Goal: Task Accomplishment & Management: Use online tool/utility

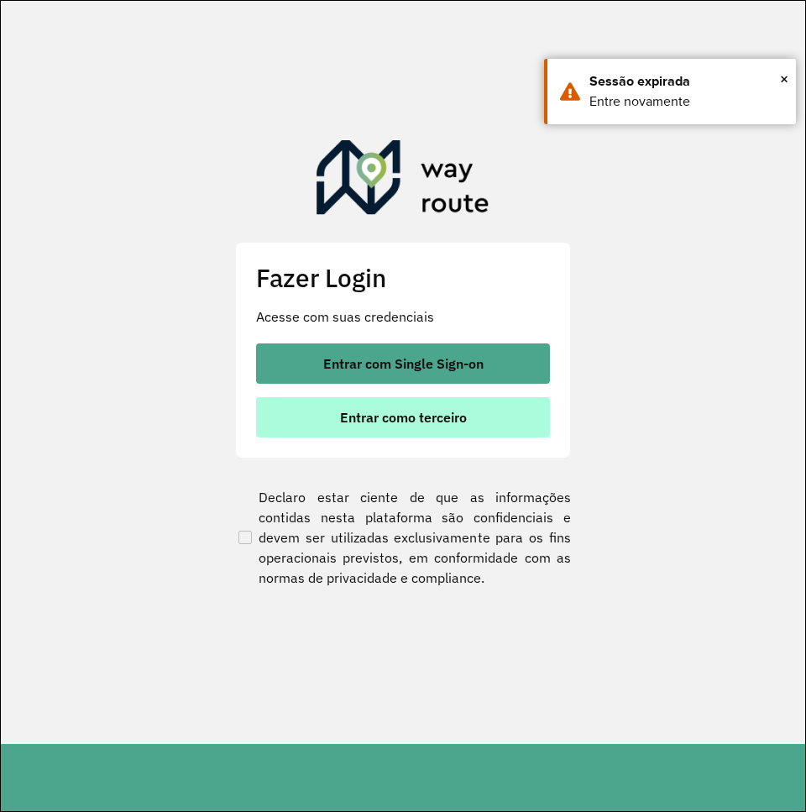
click at [452, 399] on button "Entrar como terceiro" at bounding box center [403, 417] width 294 height 40
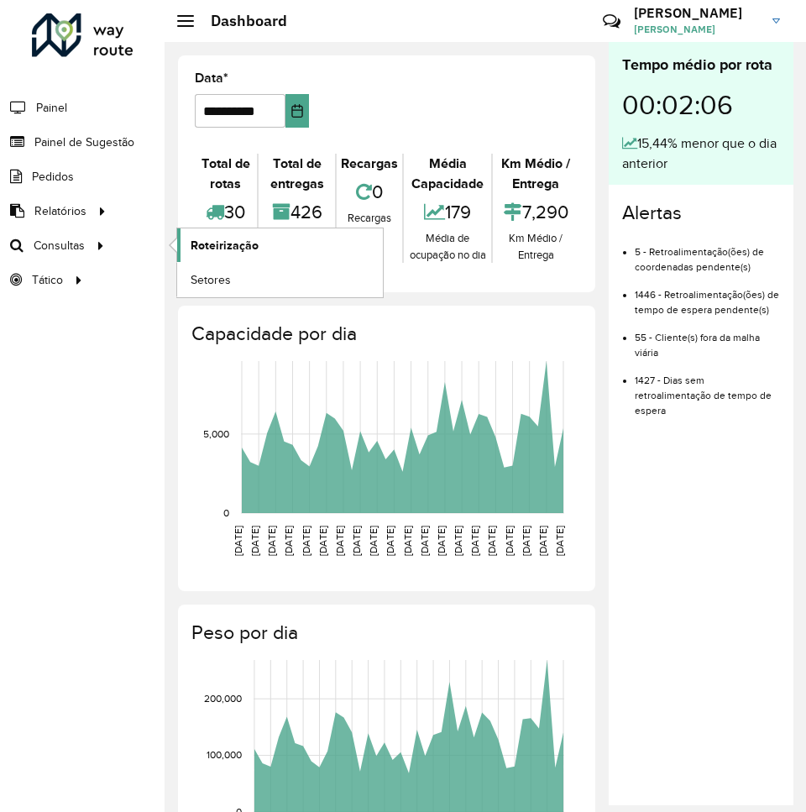
click at [230, 240] on span "Roteirização" at bounding box center [225, 246] width 68 height 18
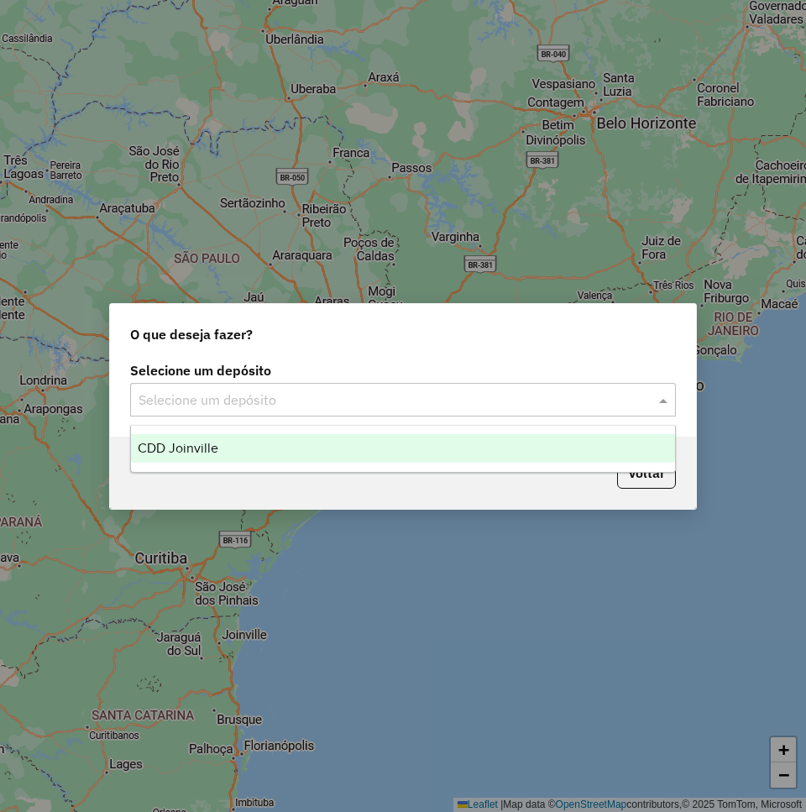
click at [480, 390] on input "text" at bounding box center [385, 400] width 495 height 20
click at [469, 443] on div "CDD Joinville" at bounding box center [403, 448] width 544 height 29
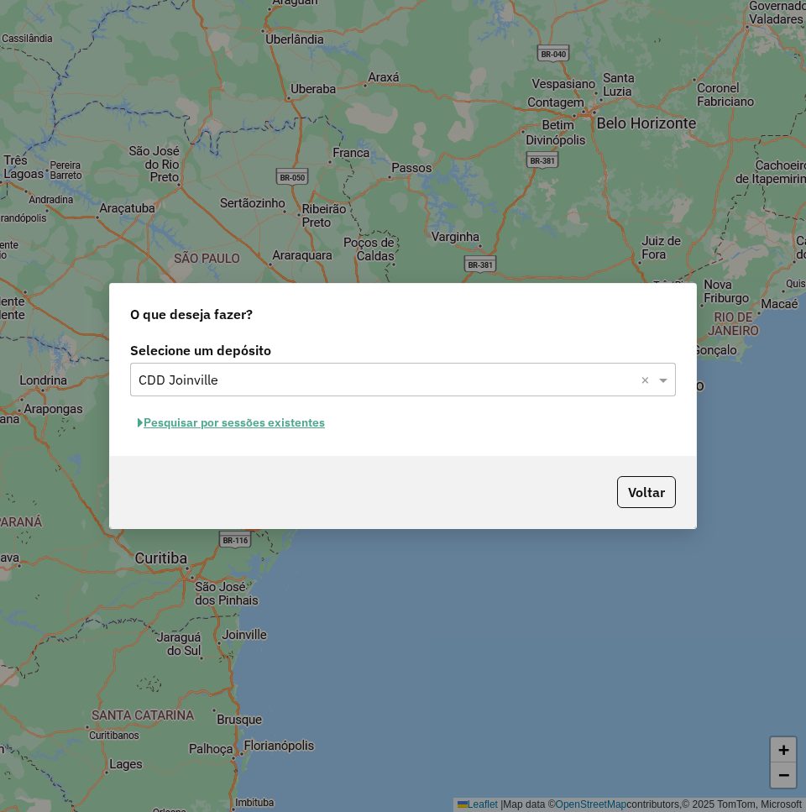
click at [300, 423] on button "Pesquisar por sessões existentes" at bounding box center [231, 423] width 202 height 26
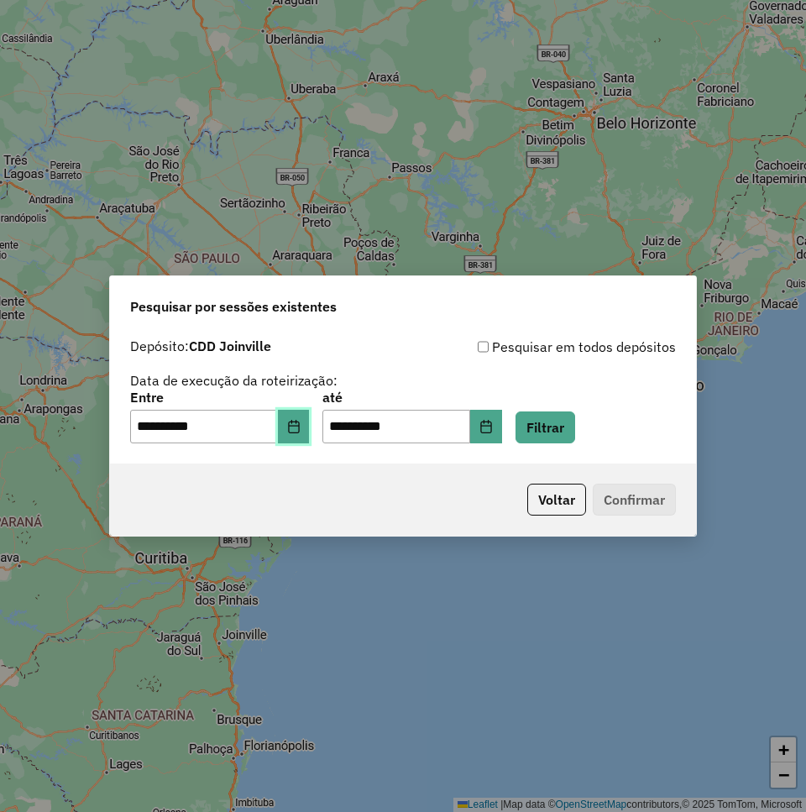
click at [299, 425] on icon "Choose Date" at bounding box center [293, 426] width 11 height 13
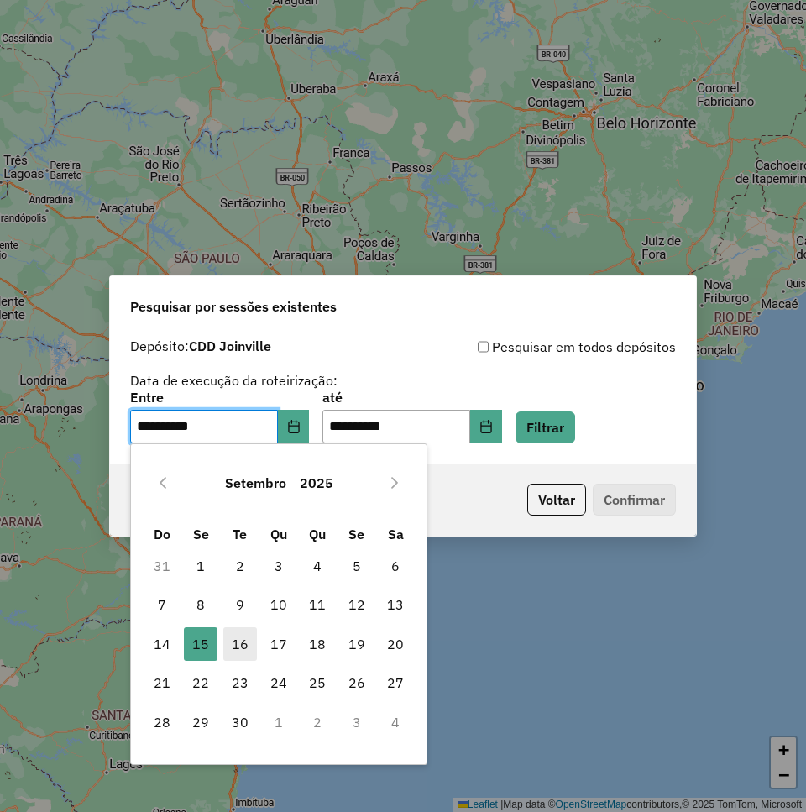
click at [231, 645] on span "16" at bounding box center [240, 644] width 34 height 34
type input "**********"
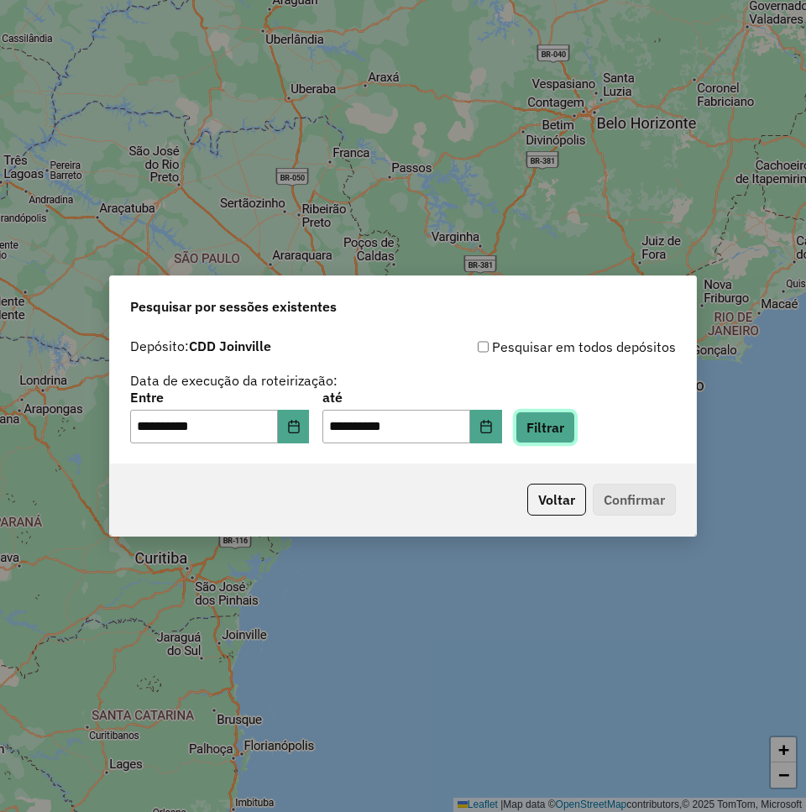
click at [575, 429] on button "Filtrar" at bounding box center [545, 427] width 60 height 32
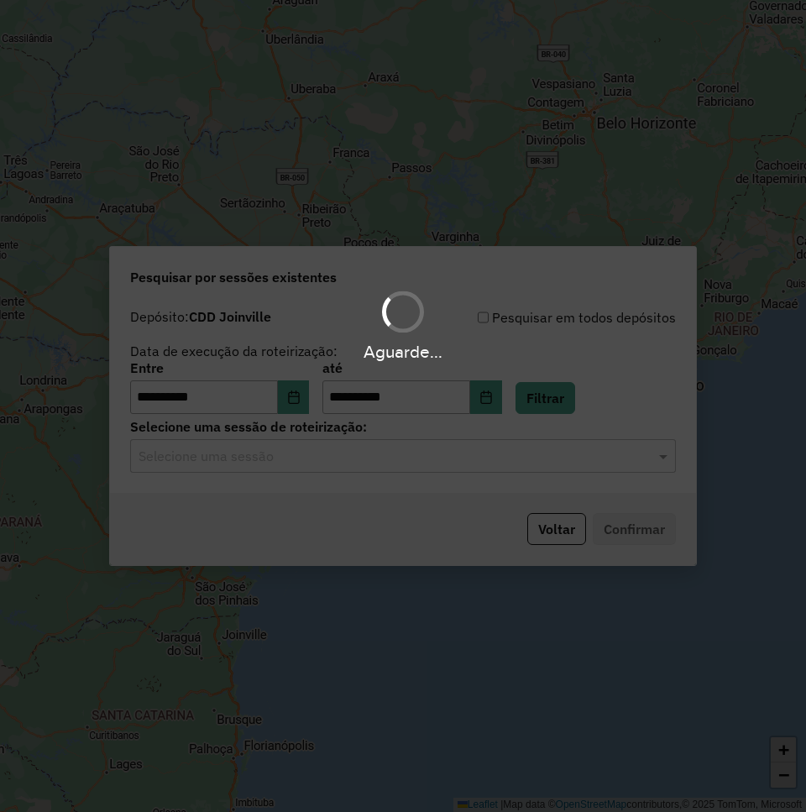
click at [339, 464] on hb-app "**********" at bounding box center [403, 406] width 806 height 812
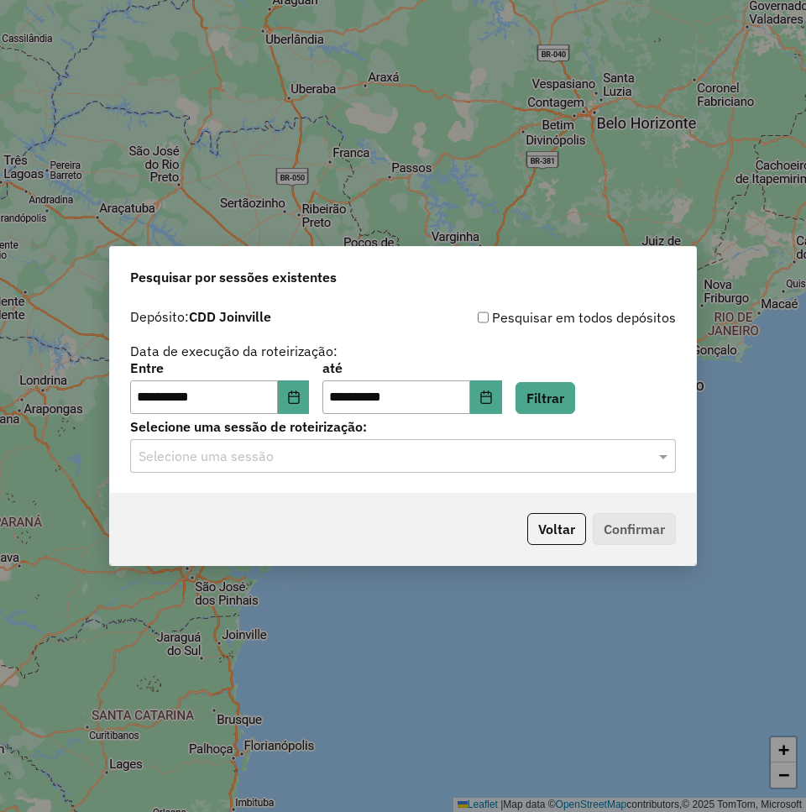
click at [329, 460] on input "text" at bounding box center [385, 457] width 495 height 20
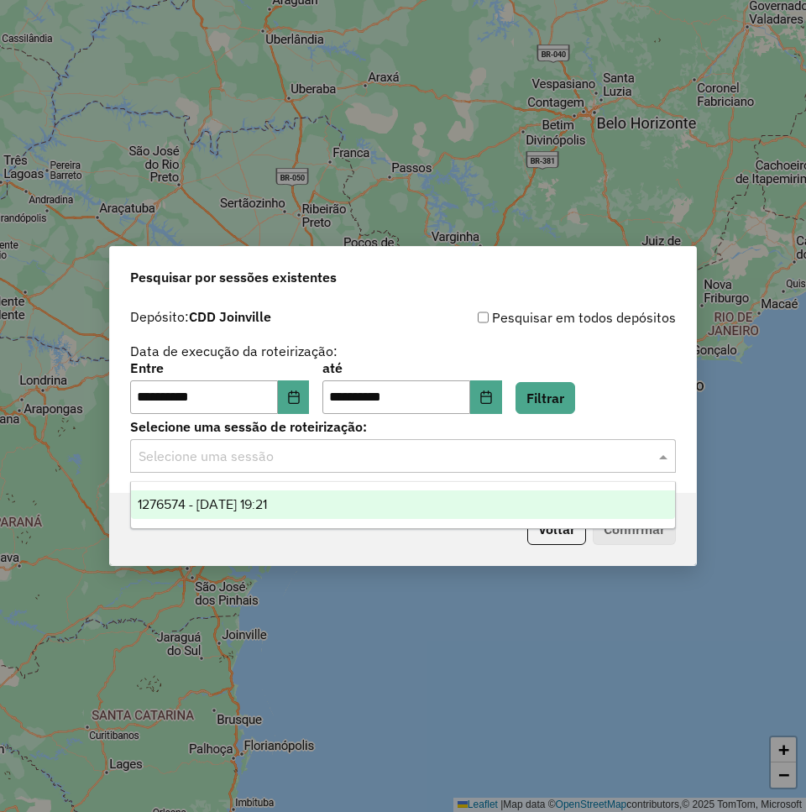
click at [249, 500] on span "1276574 - 16/09/2025 19:21" at bounding box center [202, 504] width 129 height 14
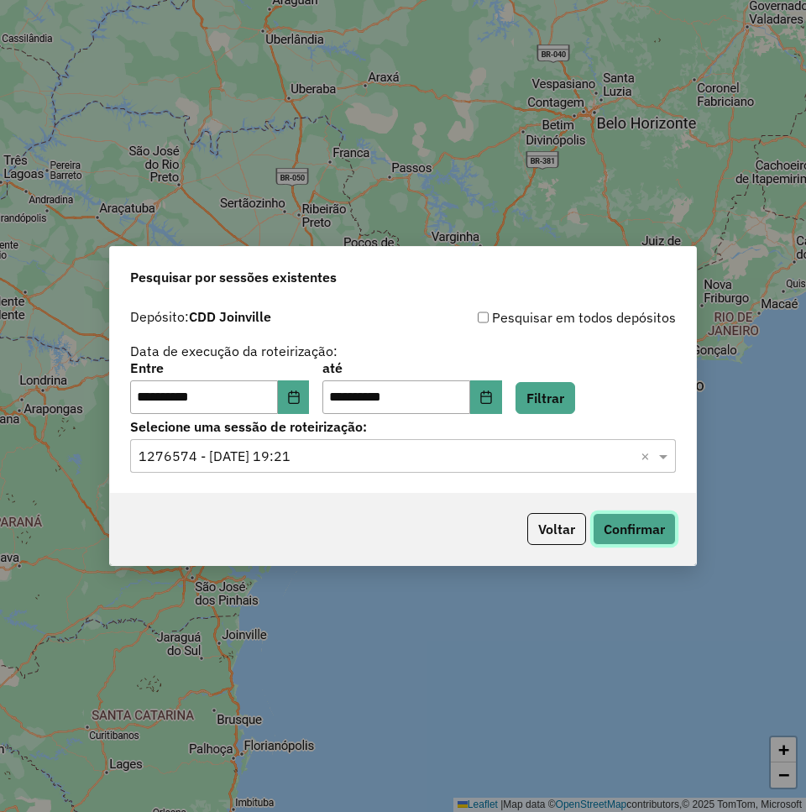
click at [630, 532] on button "Confirmar" at bounding box center [634, 529] width 83 height 32
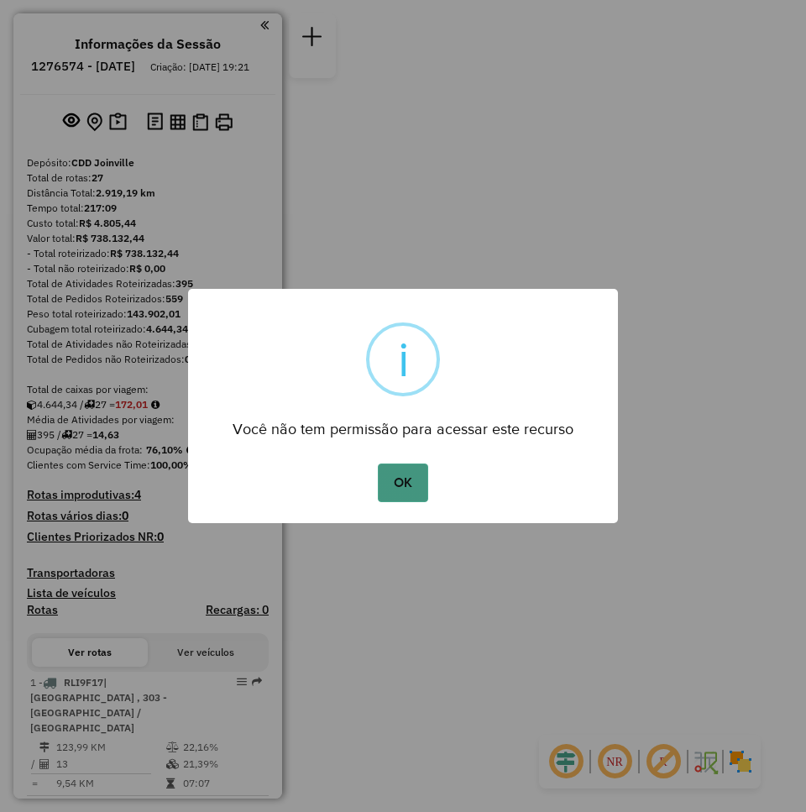
click at [411, 465] on button "OK" at bounding box center [403, 482] width 50 height 39
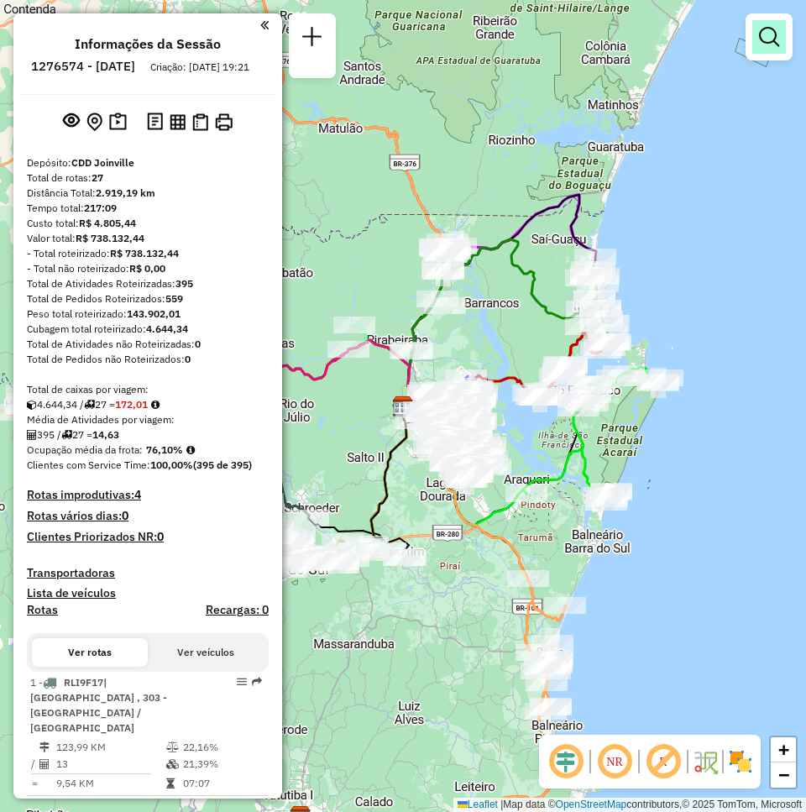
click at [762, 48] on link at bounding box center [769, 37] width 34 height 34
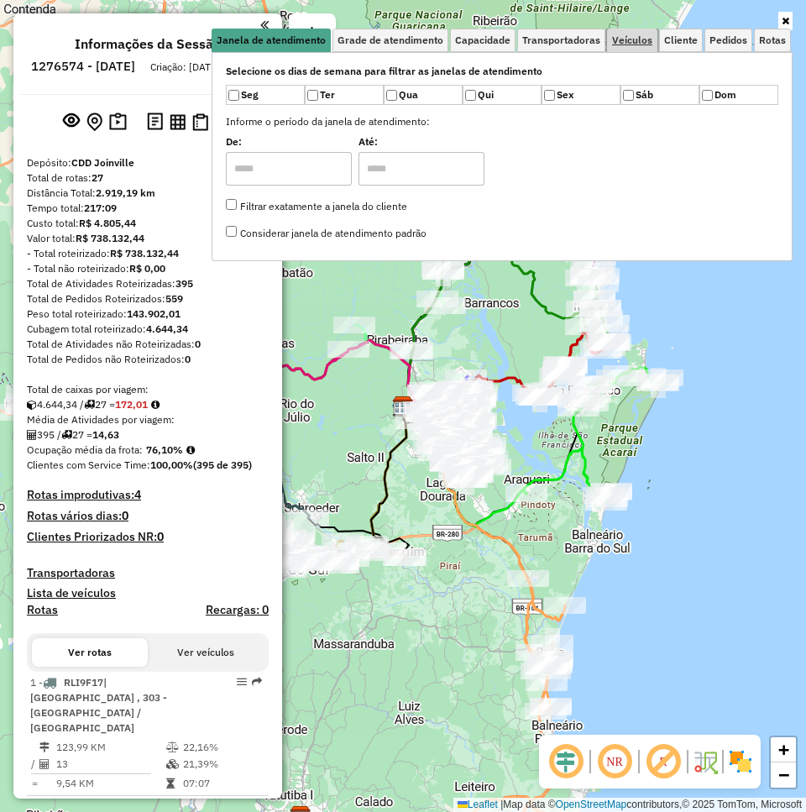
click at [629, 40] on span "Veículos" at bounding box center [632, 40] width 40 height 10
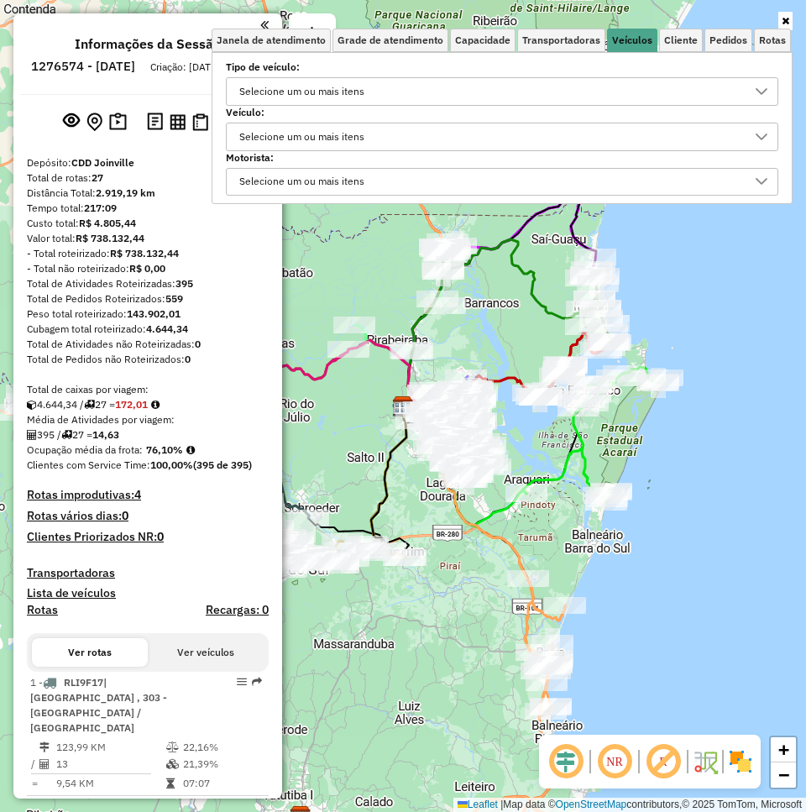
click at [462, 139] on div "Selecione um ou mais itens" at bounding box center [489, 136] width 512 height 27
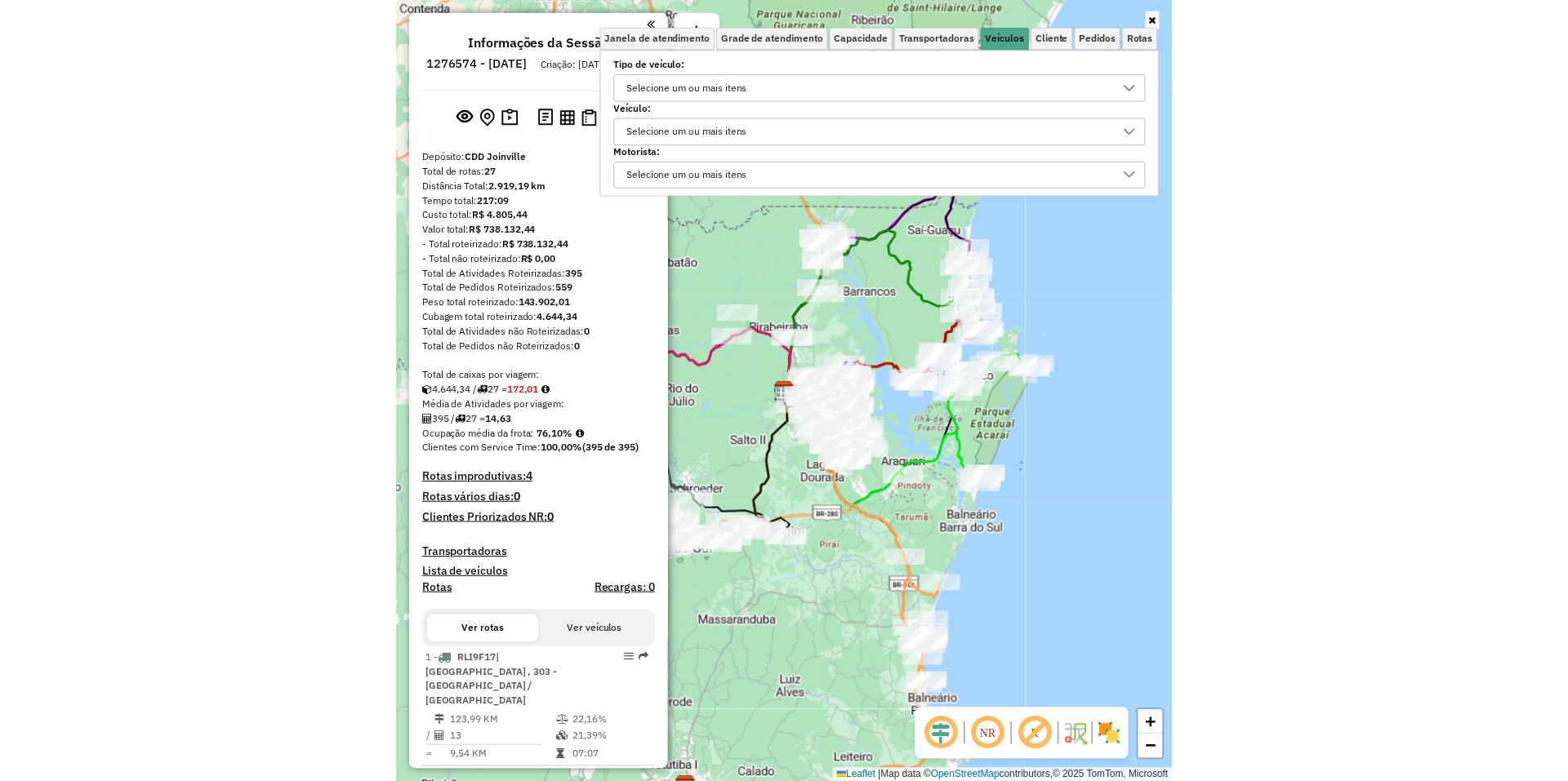
scroll to position [10, 56]
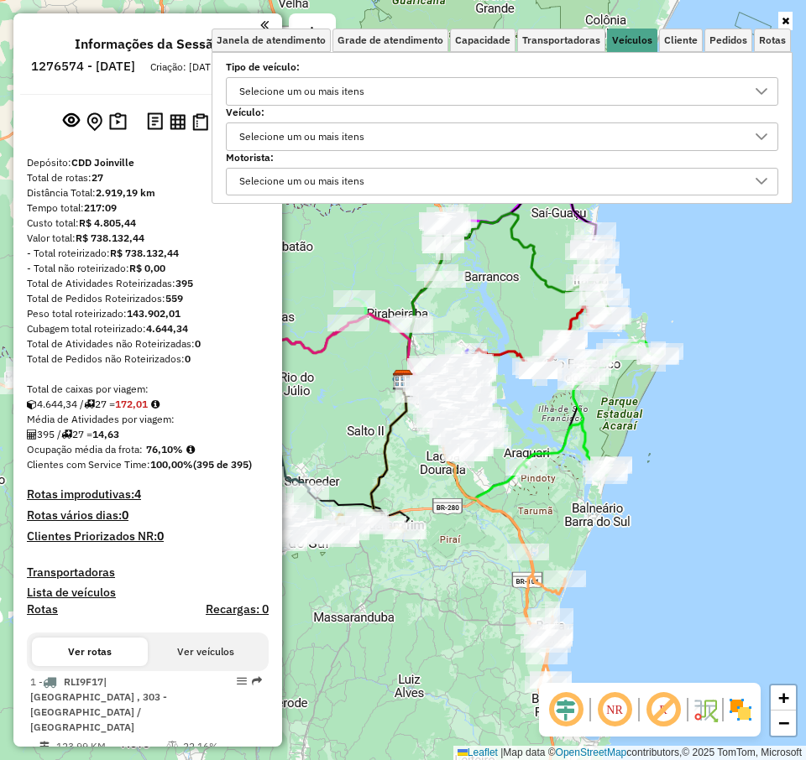
click at [415, 129] on div "Selecione um ou mais itens" at bounding box center [489, 136] width 512 height 27
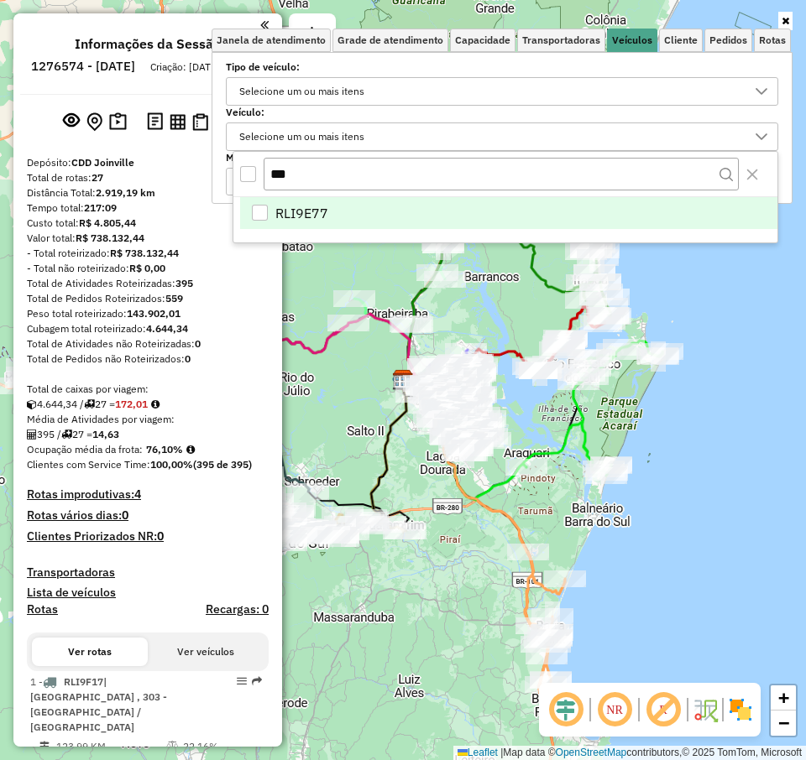
type input "***"
click at [269, 209] on li "RLI9E77" at bounding box center [508, 213] width 537 height 32
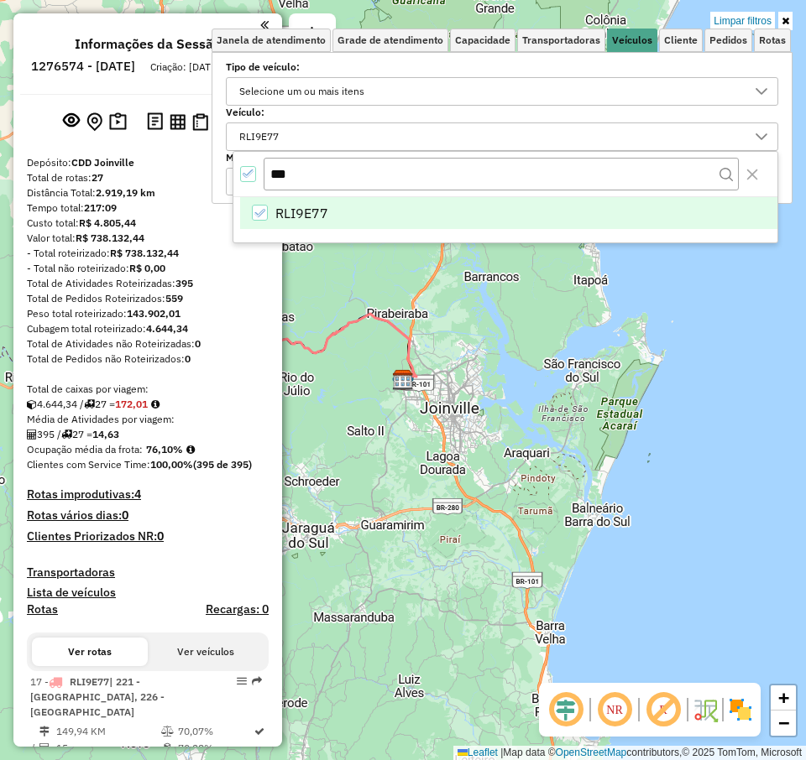
click at [657, 237] on div "RLI9E77" at bounding box center [505, 219] width 544 height 45
click at [774, 285] on div "Limpar filtros Janela de atendimento Grade de atendimento Capacidade Transporta…" at bounding box center [403, 380] width 806 height 760
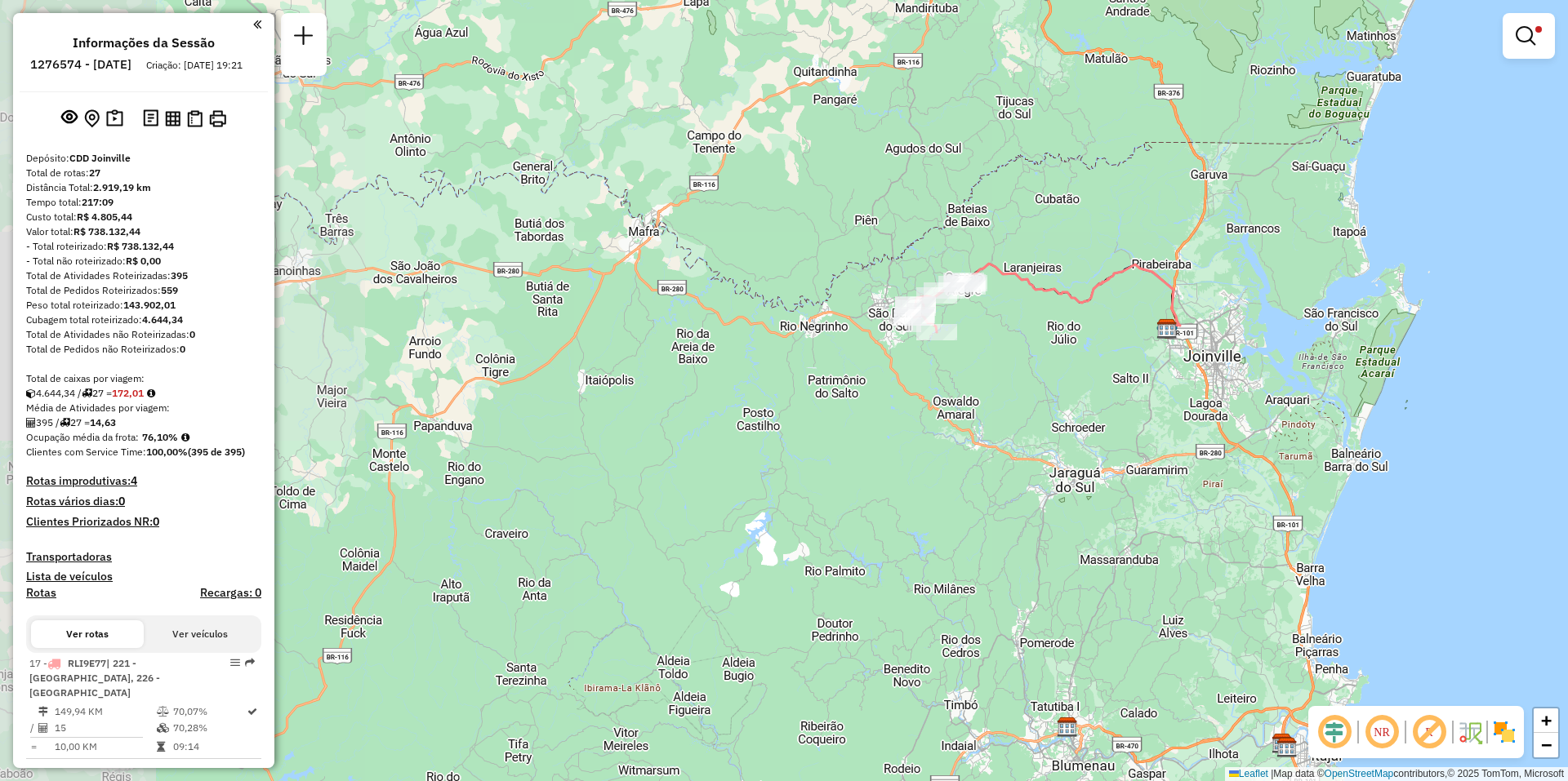
drag, startPoint x: 594, startPoint y: 406, endPoint x: 978, endPoint y: 343, distance: 389.1
click at [783, 343] on div "Limpar filtros Janela de atendimento Grade de atendimento Capacidade Transporta…" at bounding box center [784, 390] width 1568 height 781
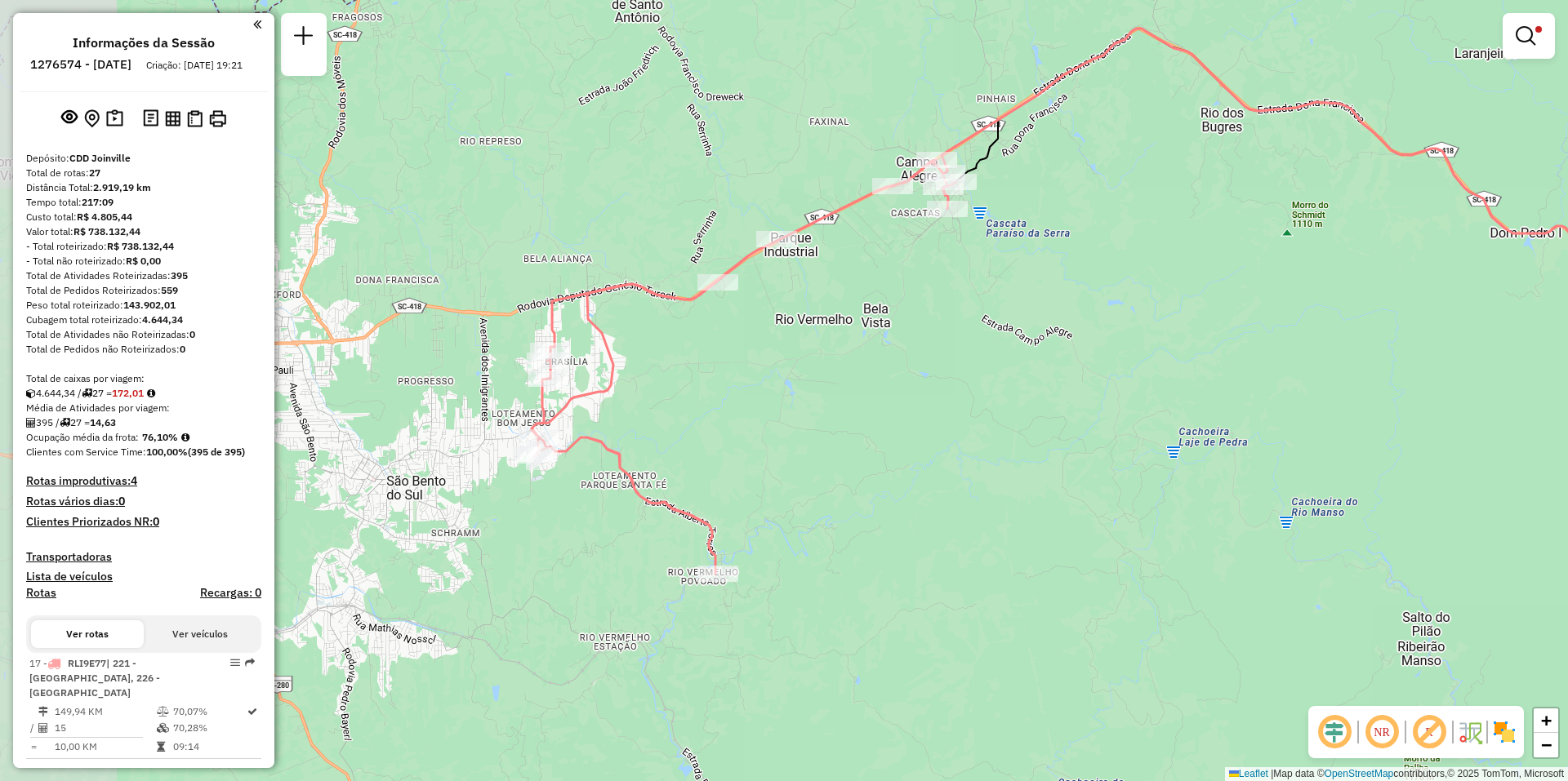
drag, startPoint x: 919, startPoint y: 308, endPoint x: 1003, endPoint y: 294, distance: 85.2
click at [783, 294] on div "Limpar filtros Janela de atendimento Grade de atendimento Capacidade Transporta…" at bounding box center [784, 390] width 1568 height 781
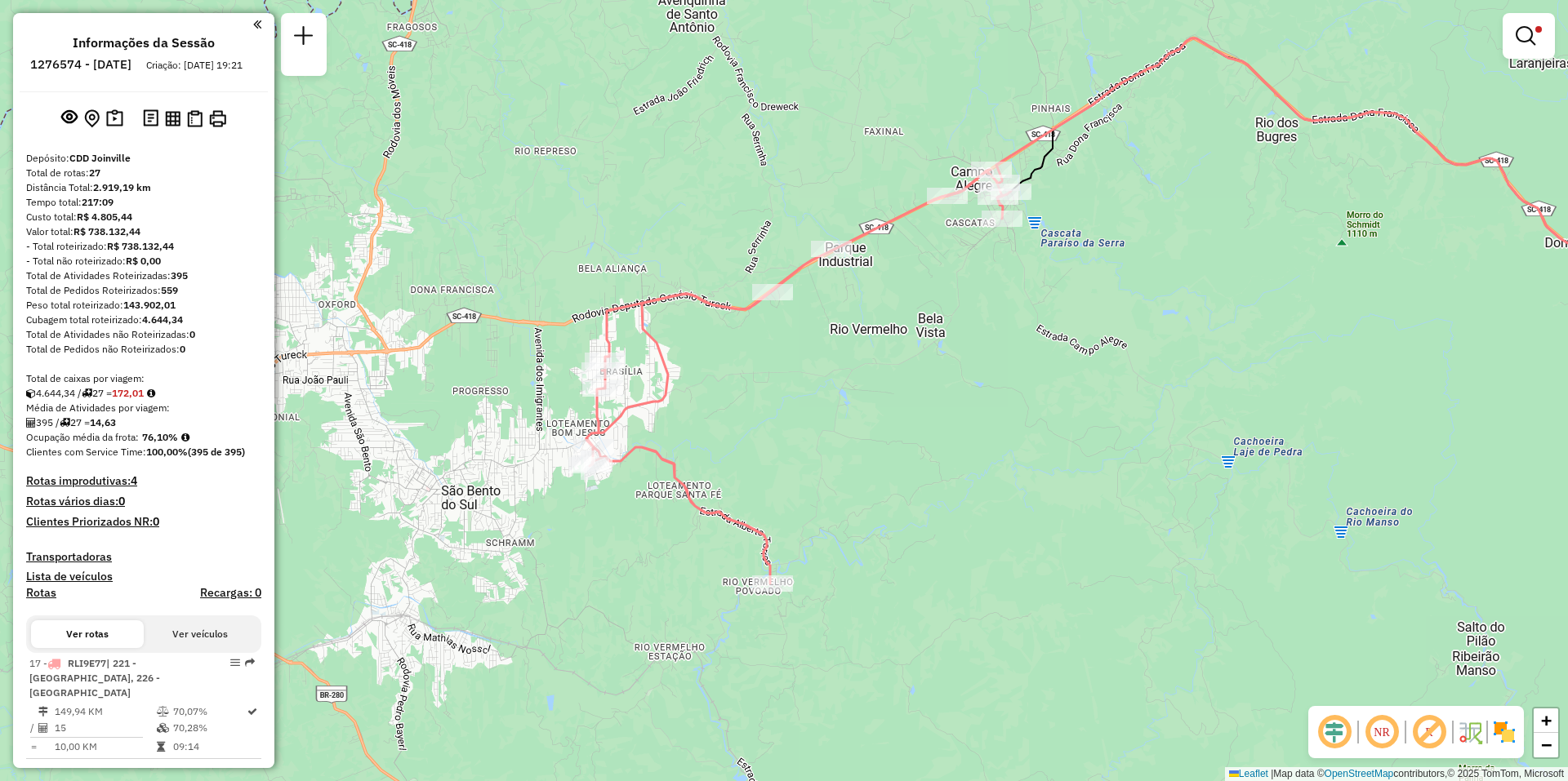
drag, startPoint x: 773, startPoint y: 394, endPoint x: 803, endPoint y: 400, distance: 30.6
click at [783, 400] on div "Limpar filtros Janela de atendimento Grade de atendimento Capacidade Transporta…" at bounding box center [784, 390] width 1568 height 781
drag, startPoint x: 1527, startPoint y: 31, endPoint x: 1518, endPoint y: 38, distance: 11.4
click at [783, 32] on em at bounding box center [1525, 36] width 19 height 19
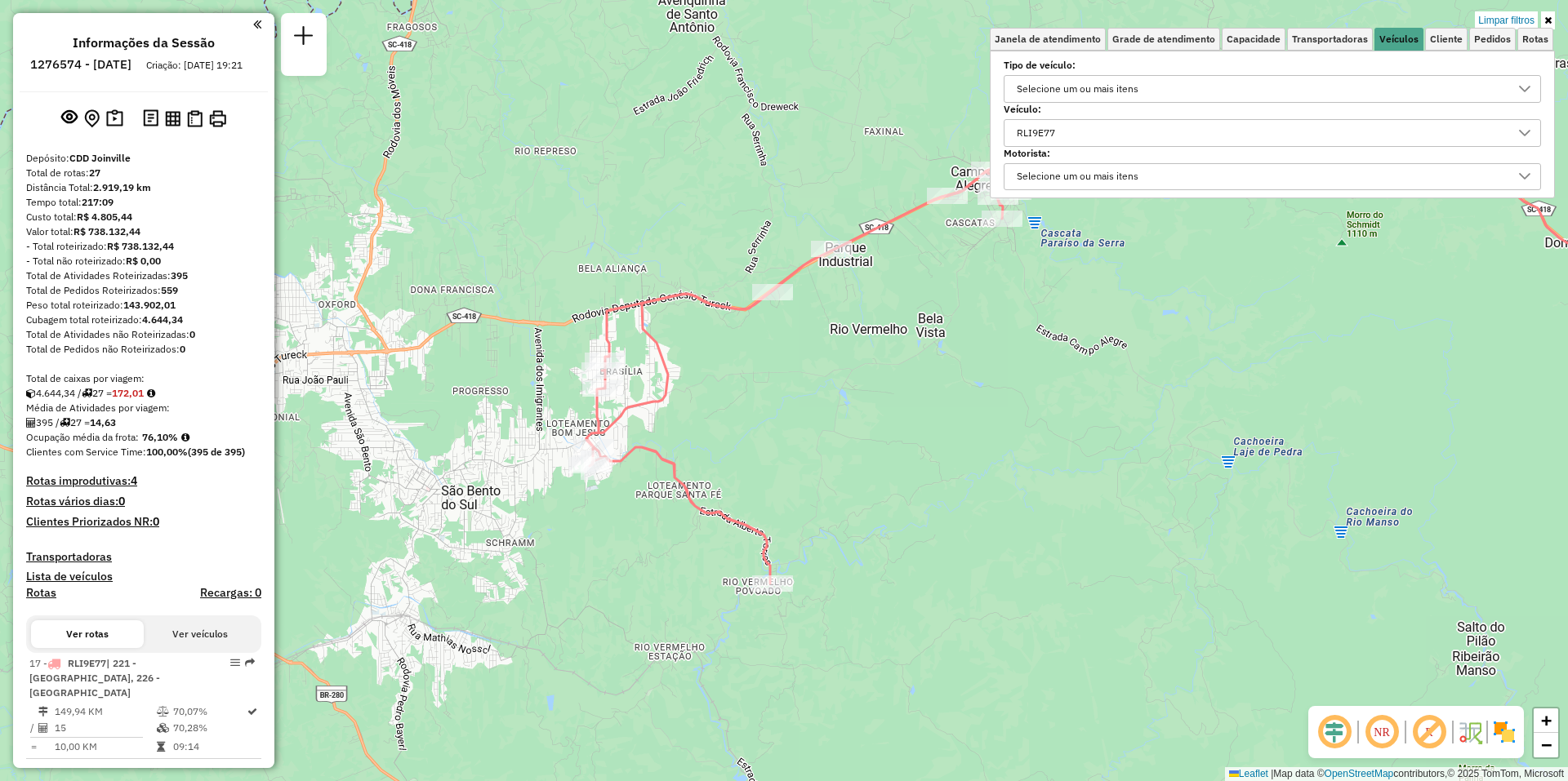
click at [783, 134] on div "RLI9E77" at bounding box center [1260, 132] width 498 height 26
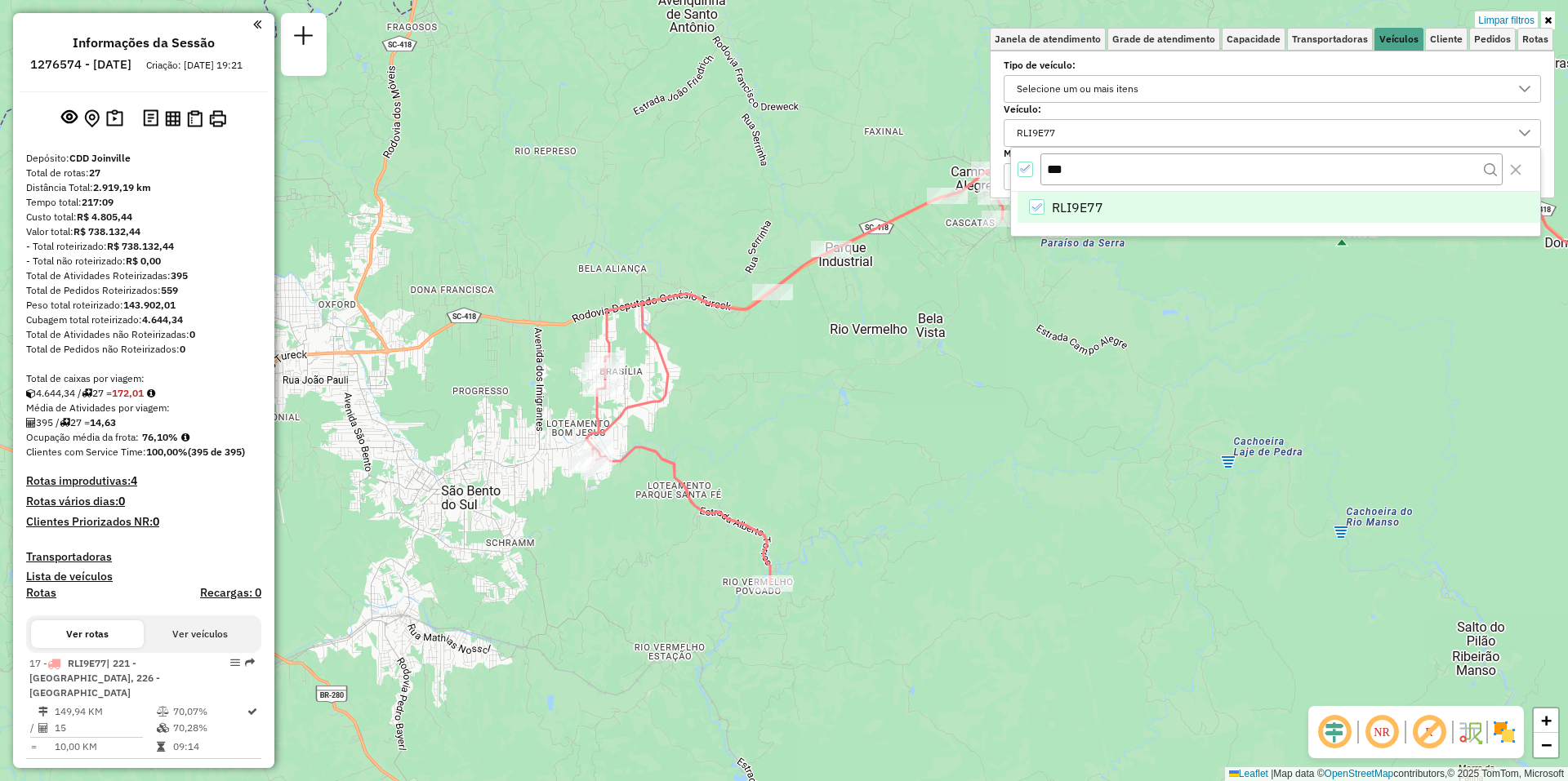
click at [783, 210] on icon "RLI9E77" at bounding box center [1036, 207] width 12 height 12
click at [783, 169] on input "***" at bounding box center [1270, 169] width 462 height 31
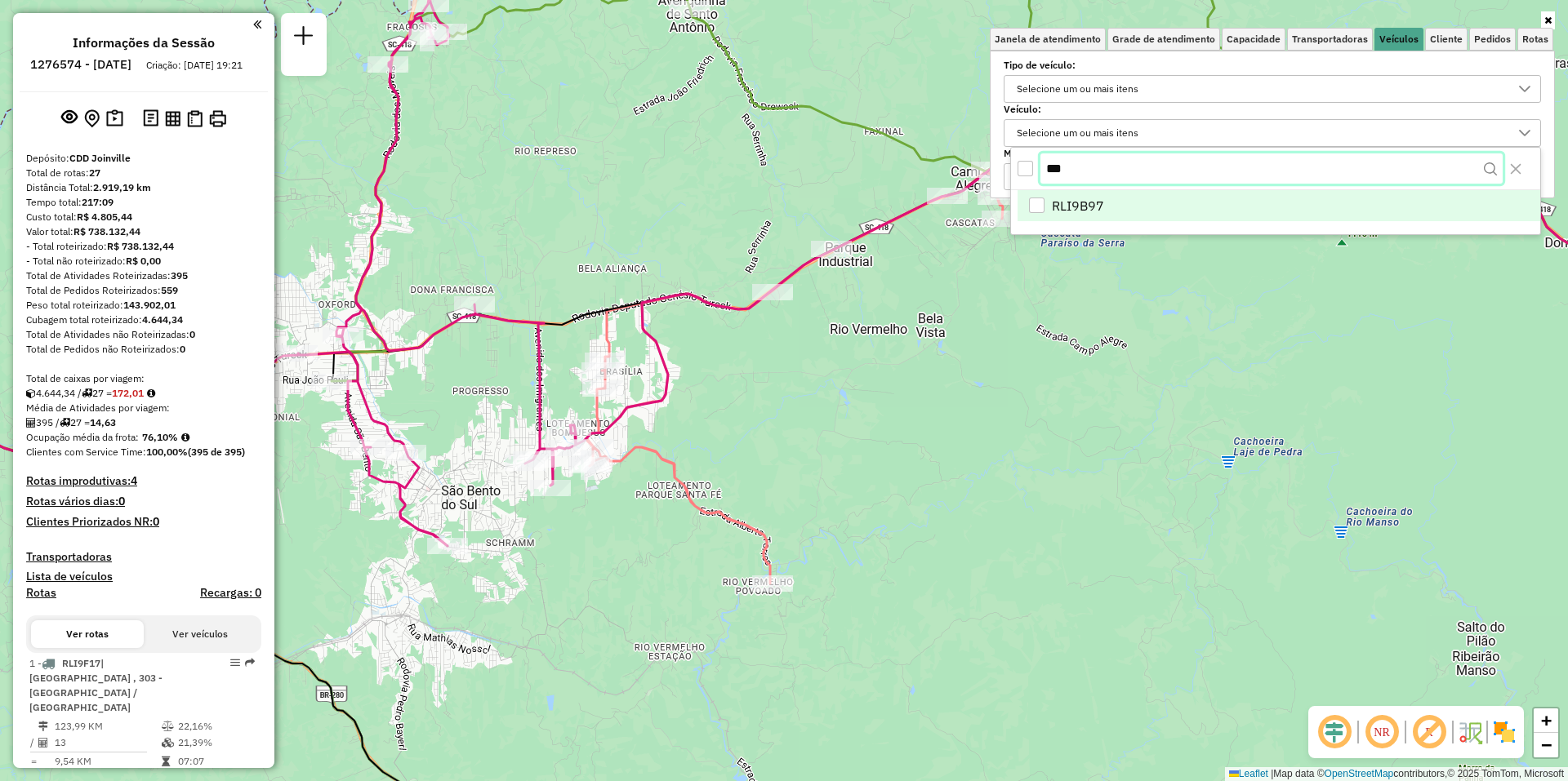
type input "***"
click at [783, 215] on span "RLI9B97" at bounding box center [1078, 207] width 53 height 19
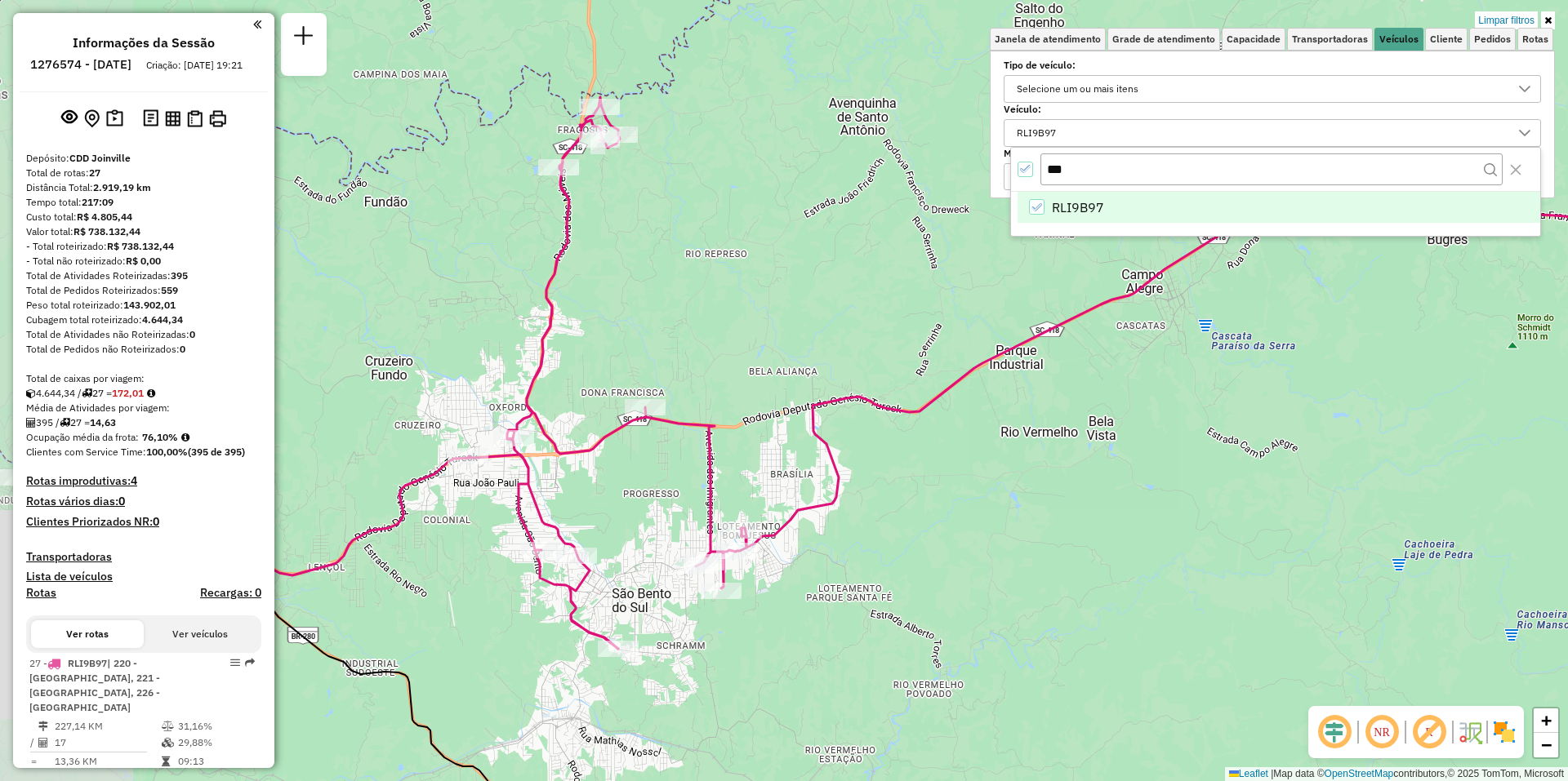
drag, startPoint x: 1120, startPoint y: 307, endPoint x: 1290, endPoint y: 409, distance: 198.3
click at [783, 409] on div "Limpar filtros Janela de atendimento Grade de atendimento Capacidade Transporta…" at bounding box center [784, 390] width 1568 height 781
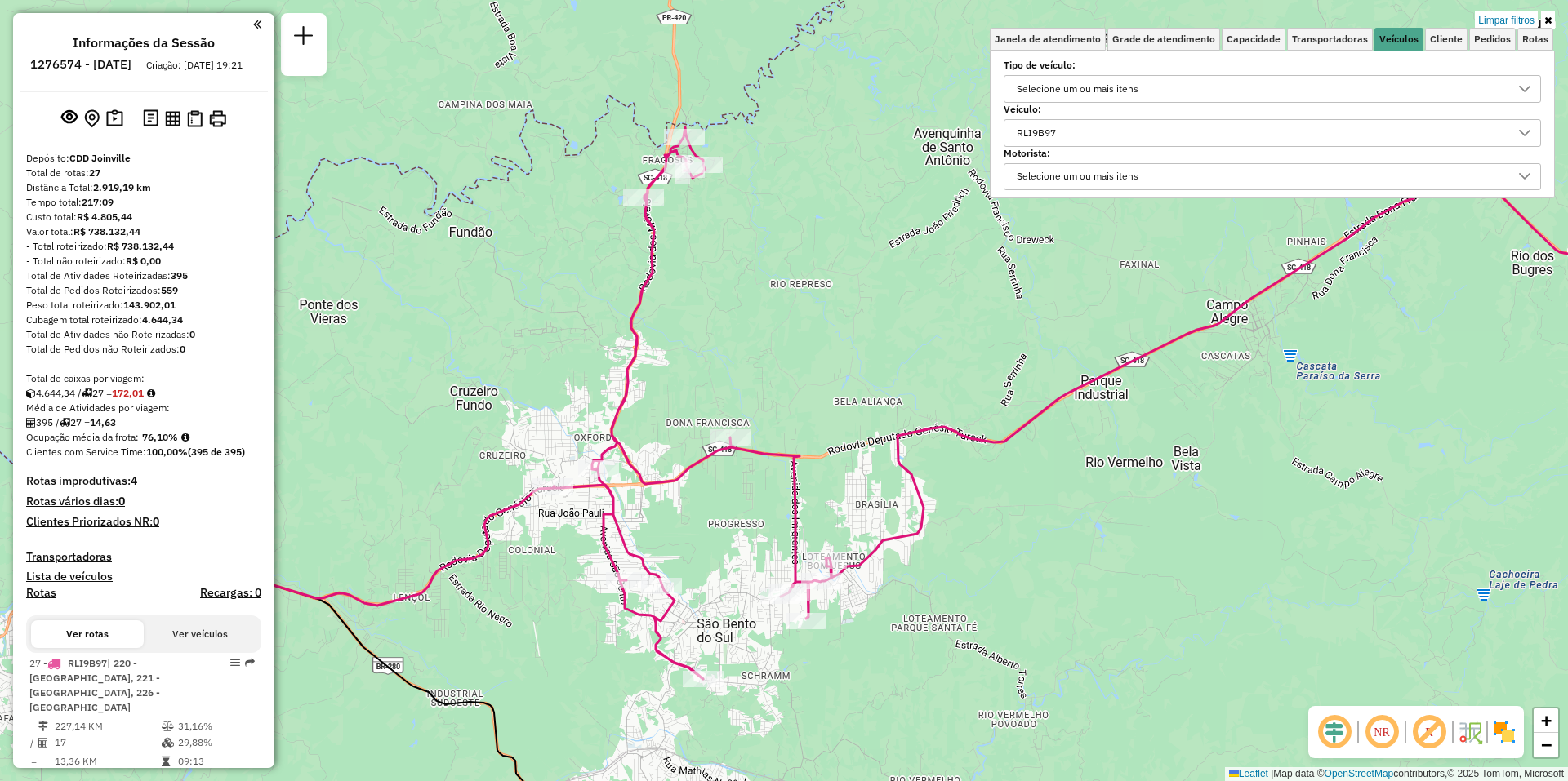
drag, startPoint x: 963, startPoint y: 435, endPoint x: 1048, endPoint y: 465, distance: 90.1
click at [783, 465] on div "Limpar filtros Janela de atendimento Grade de atendimento Capacidade Transporta…" at bounding box center [784, 390] width 1568 height 781
click at [783, 68] on div "Limpar filtros Janela de atendimento Grade de atendimento Capacidade Transporta…" at bounding box center [784, 390] width 1568 height 781
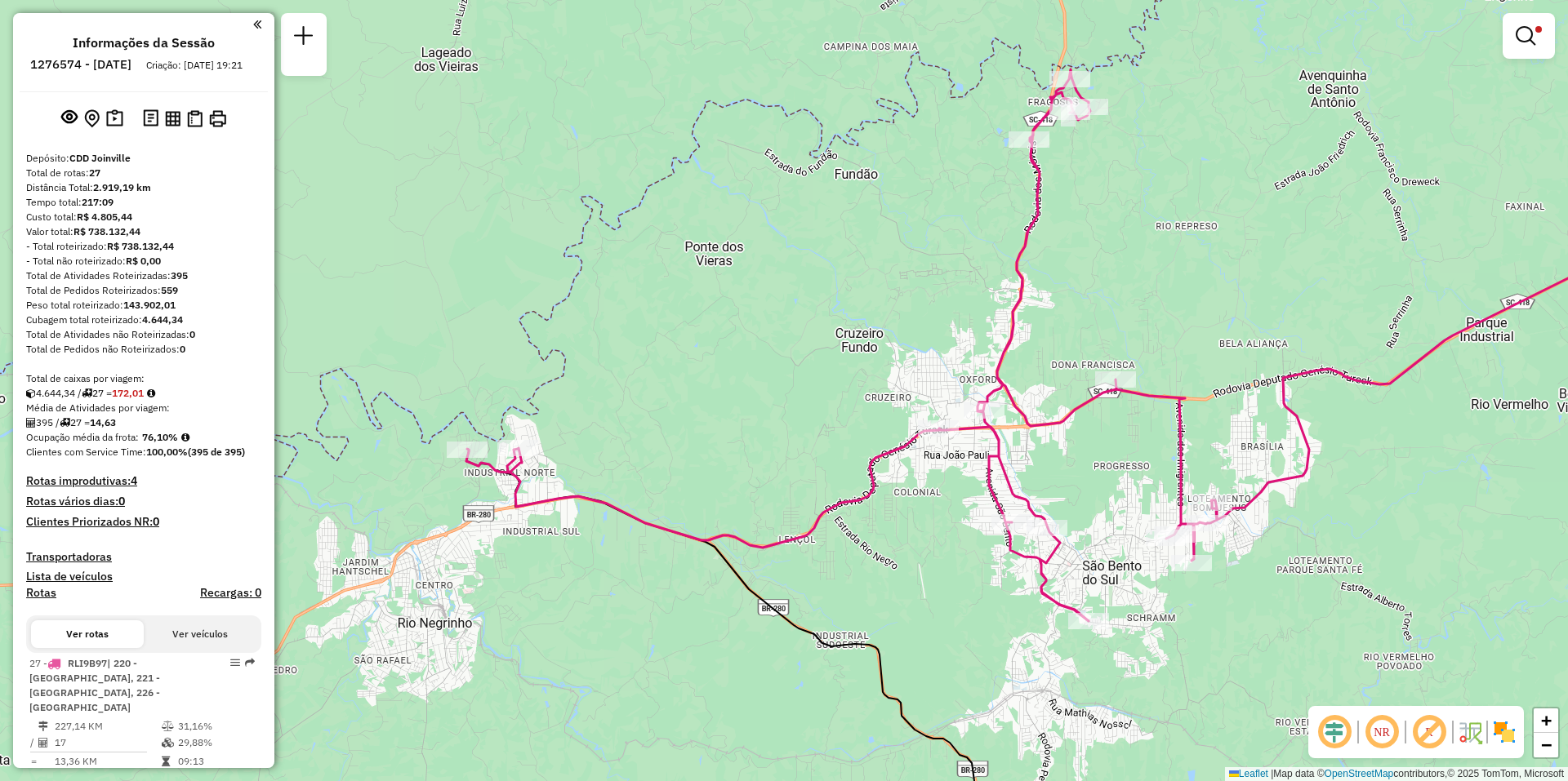
drag, startPoint x: 998, startPoint y: 236, endPoint x: 1384, endPoint y: 176, distance: 390.6
click at [783, 179] on div "Limpar filtros Janela de atendimento Grade de atendimento Capacidade Transporta…" at bounding box center [784, 390] width 1568 height 781
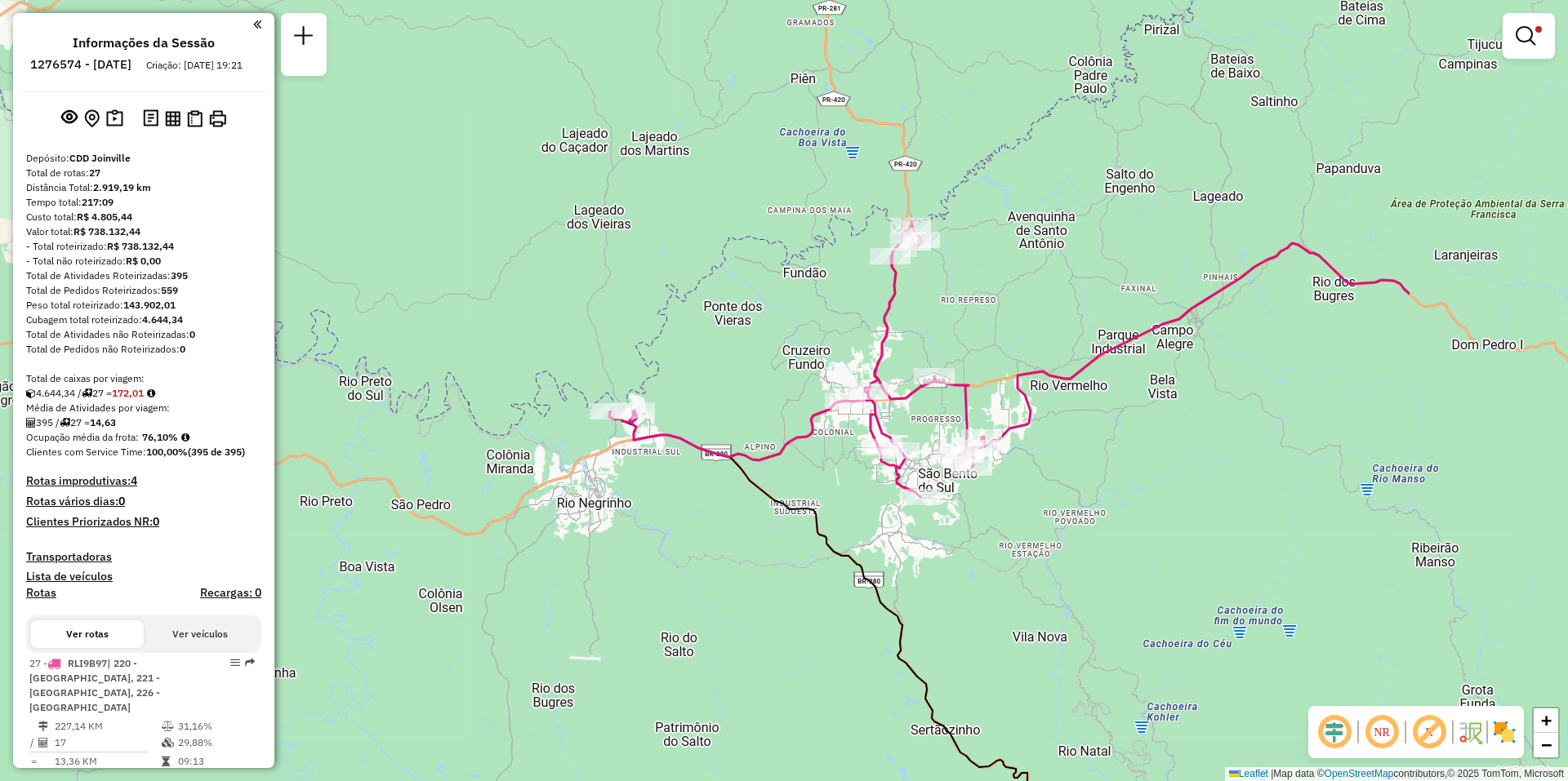
drag, startPoint x: 1401, startPoint y: 214, endPoint x: 1085, endPoint y: 315, distance: 331.7
click at [783, 315] on div "Limpar filtros Janela de atendimento Grade de atendimento Capacidade Transporta…" at bounding box center [784, 390] width 1568 height 781
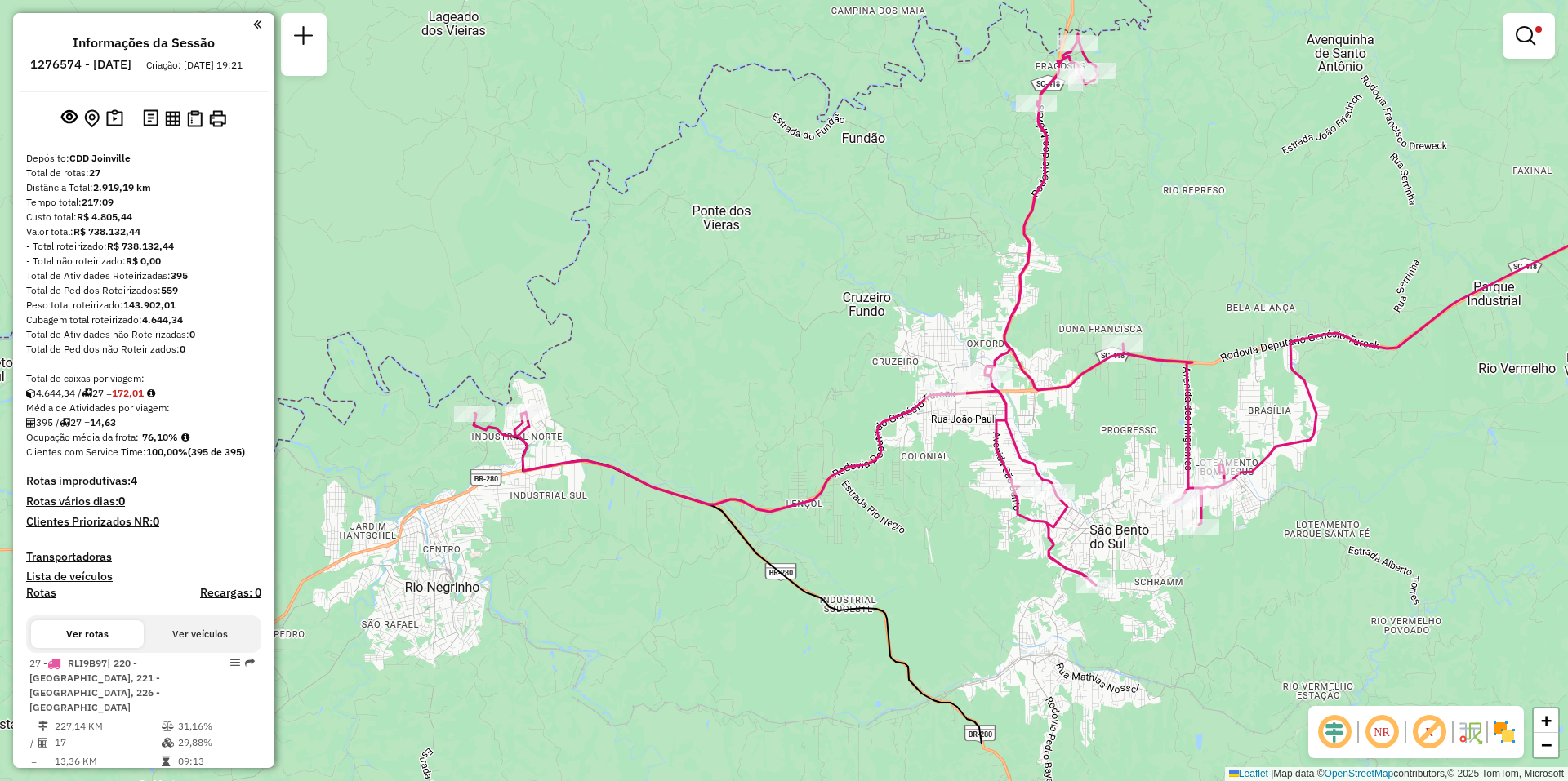
drag, startPoint x: 938, startPoint y: 508, endPoint x: 1171, endPoint y: 428, distance: 246.4
click at [783, 428] on div "Limpar filtros Janela de atendimento Grade de atendimento Capacidade Transporta…" at bounding box center [784, 390] width 1568 height 781
click at [783, 38] on div at bounding box center [1528, 35] width 53 height 46
click at [783, 47] on link at bounding box center [1528, 36] width 39 height 33
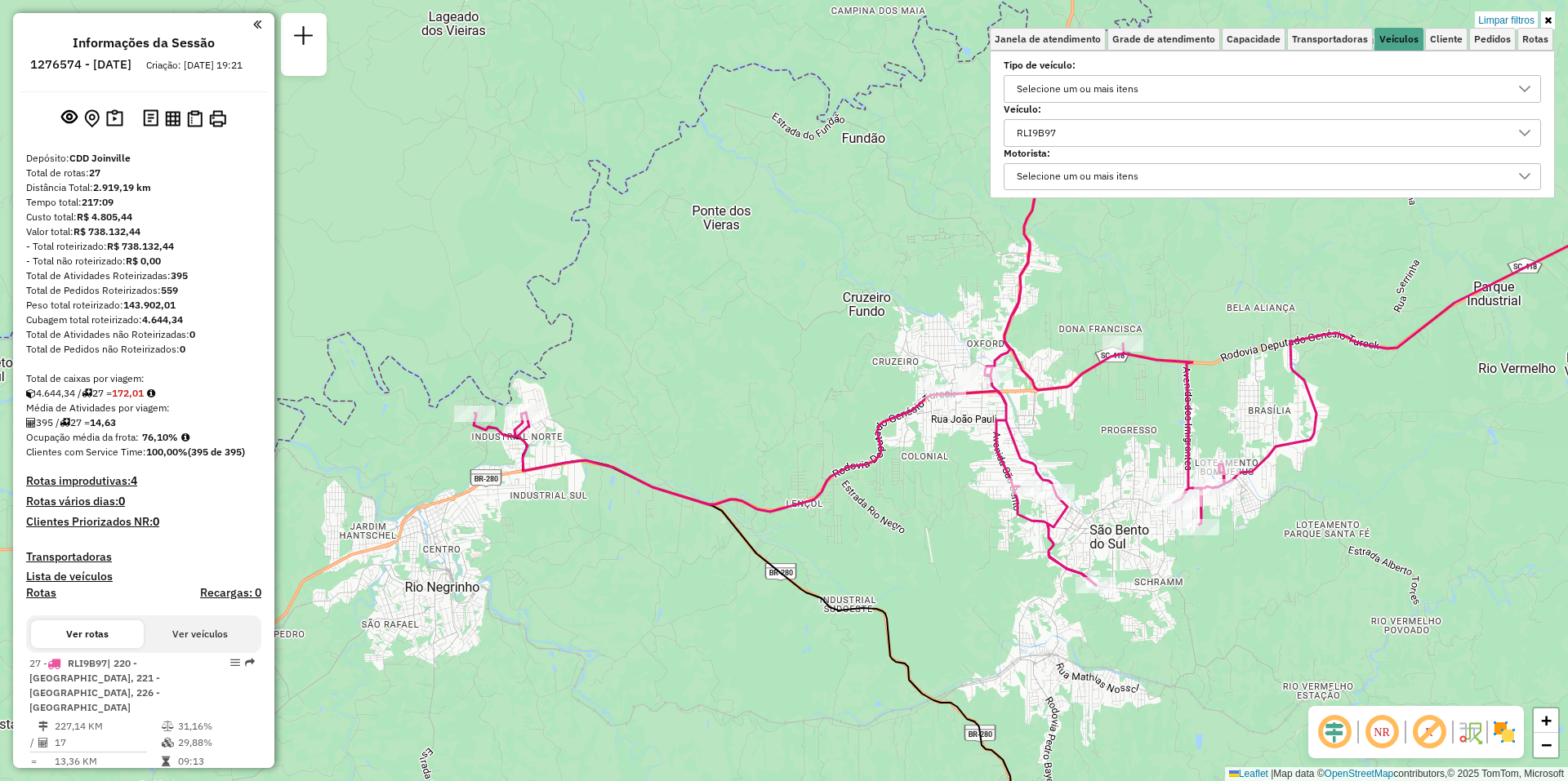
click at [783, 129] on div "RLI9B97" at bounding box center [1260, 132] width 498 height 26
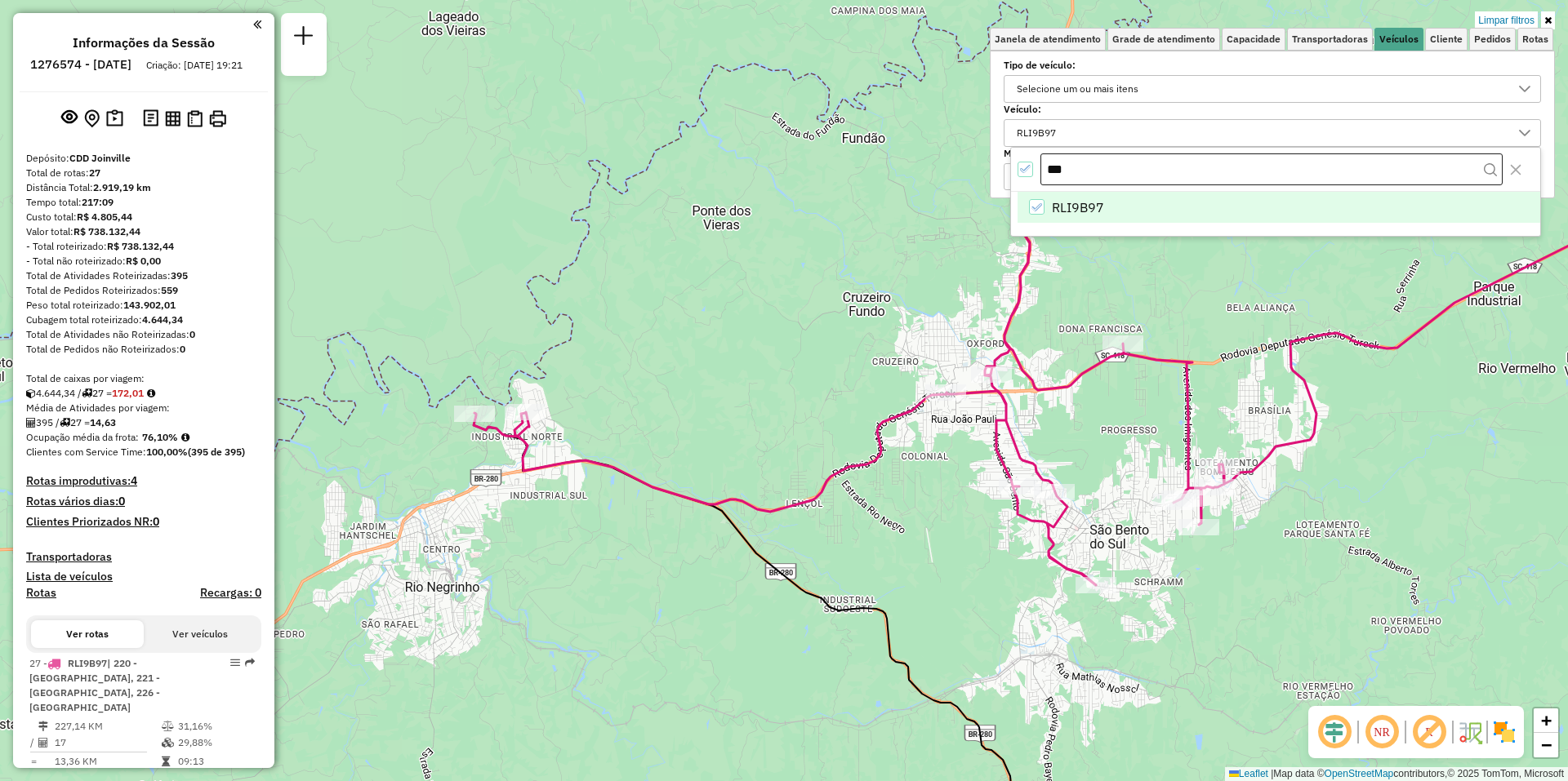
click at [783, 160] on input "***" at bounding box center [1270, 170] width 462 height 33
type input "***"
click at [783, 211] on span "RLI9A47" at bounding box center [1078, 207] width 53 height 19
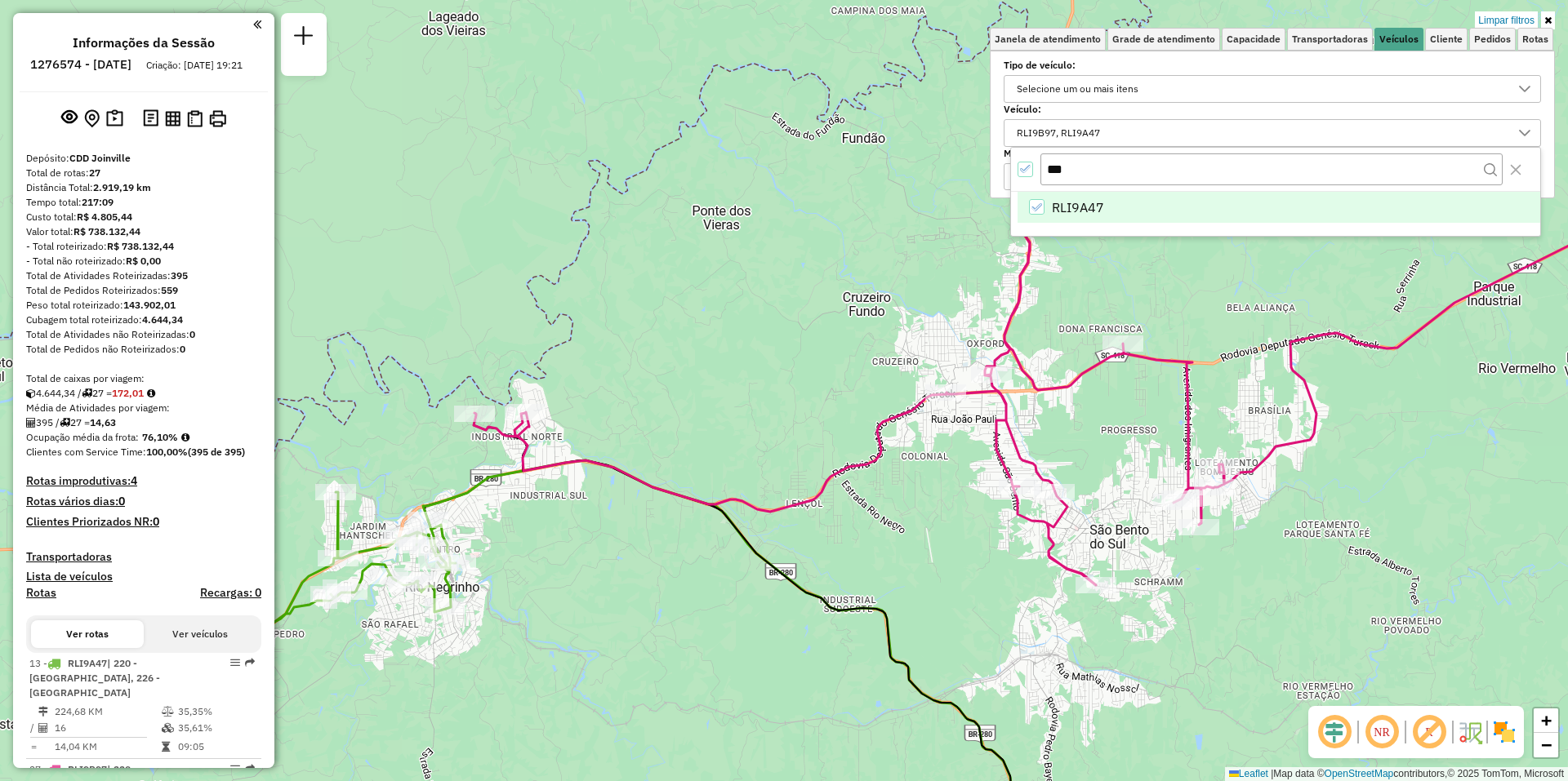
click at [564, 84] on div "Limpar filtros Janela de atendimento Grade de atendimento Capacidade Transporta…" at bounding box center [784, 390] width 1568 height 781
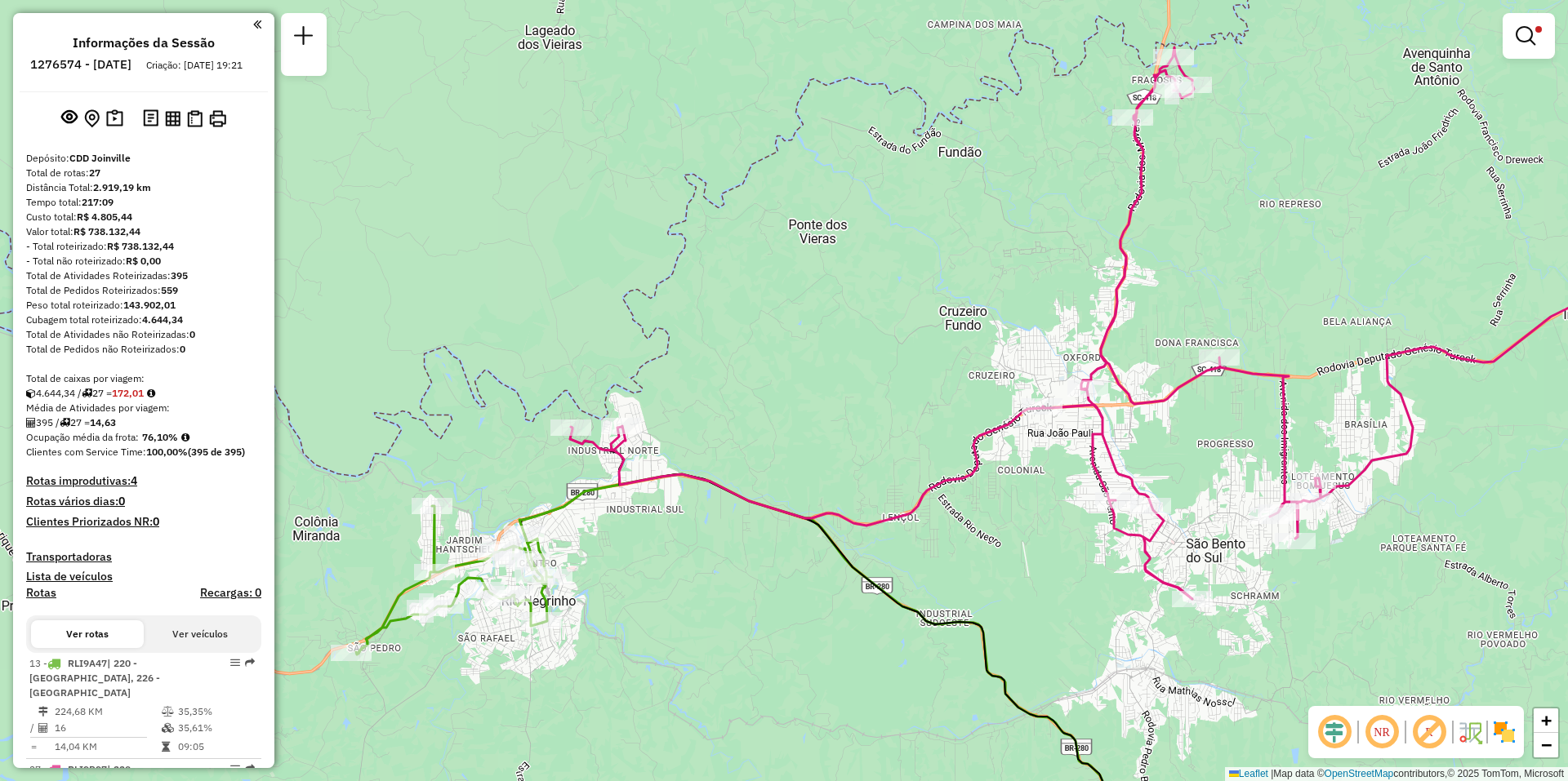
drag, startPoint x: 490, startPoint y: 273, endPoint x: 586, endPoint y: 287, distance: 97.0
click at [586, 287] on div "Limpar filtros Janela de atendimento Grade de atendimento Capacidade Transporta…" at bounding box center [784, 390] width 1568 height 781
click at [783, 45] on em at bounding box center [1525, 36] width 19 height 19
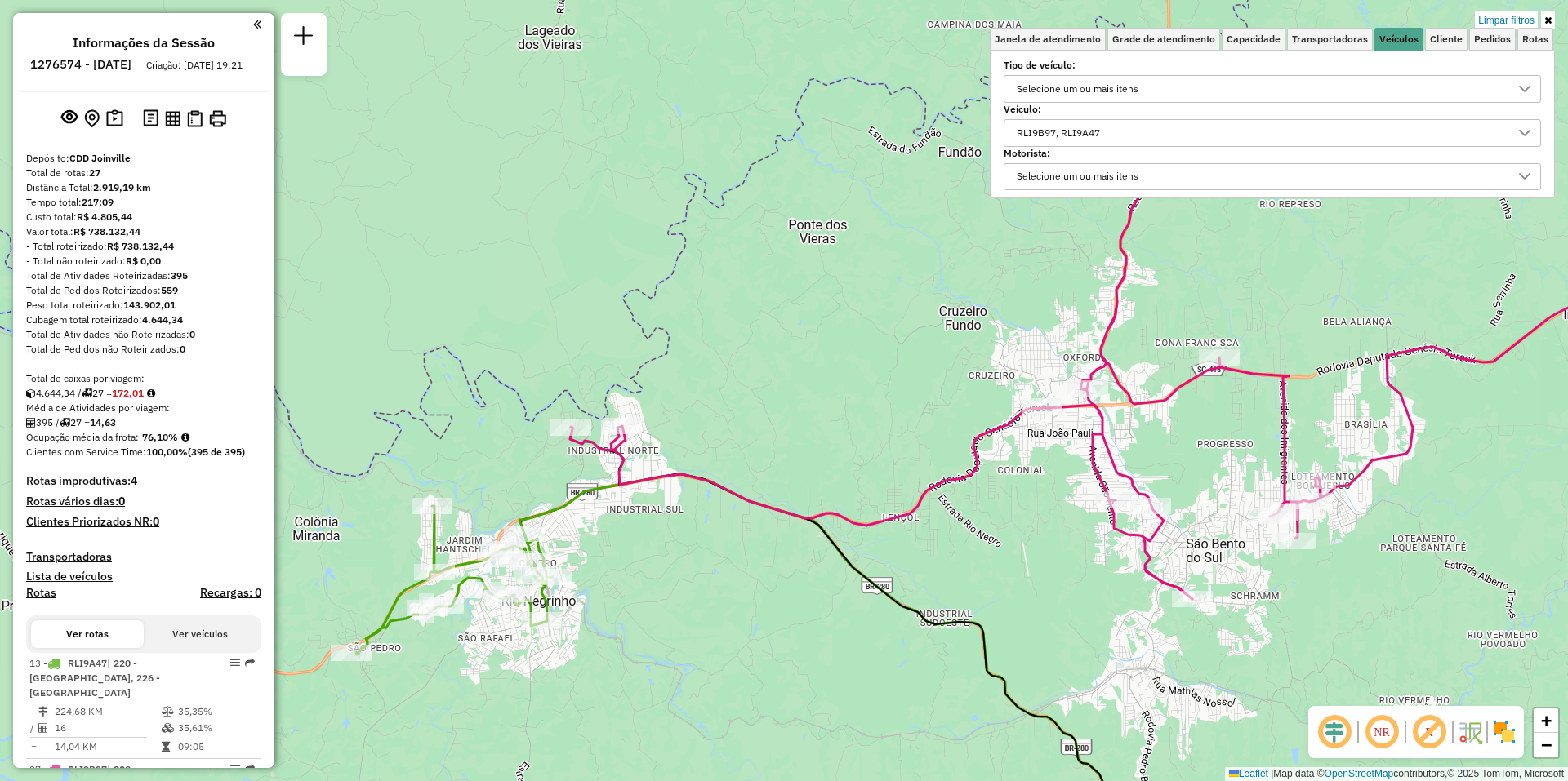
click at [783, 133] on div "RLI9B97, RLI9A47" at bounding box center [1260, 132] width 498 height 26
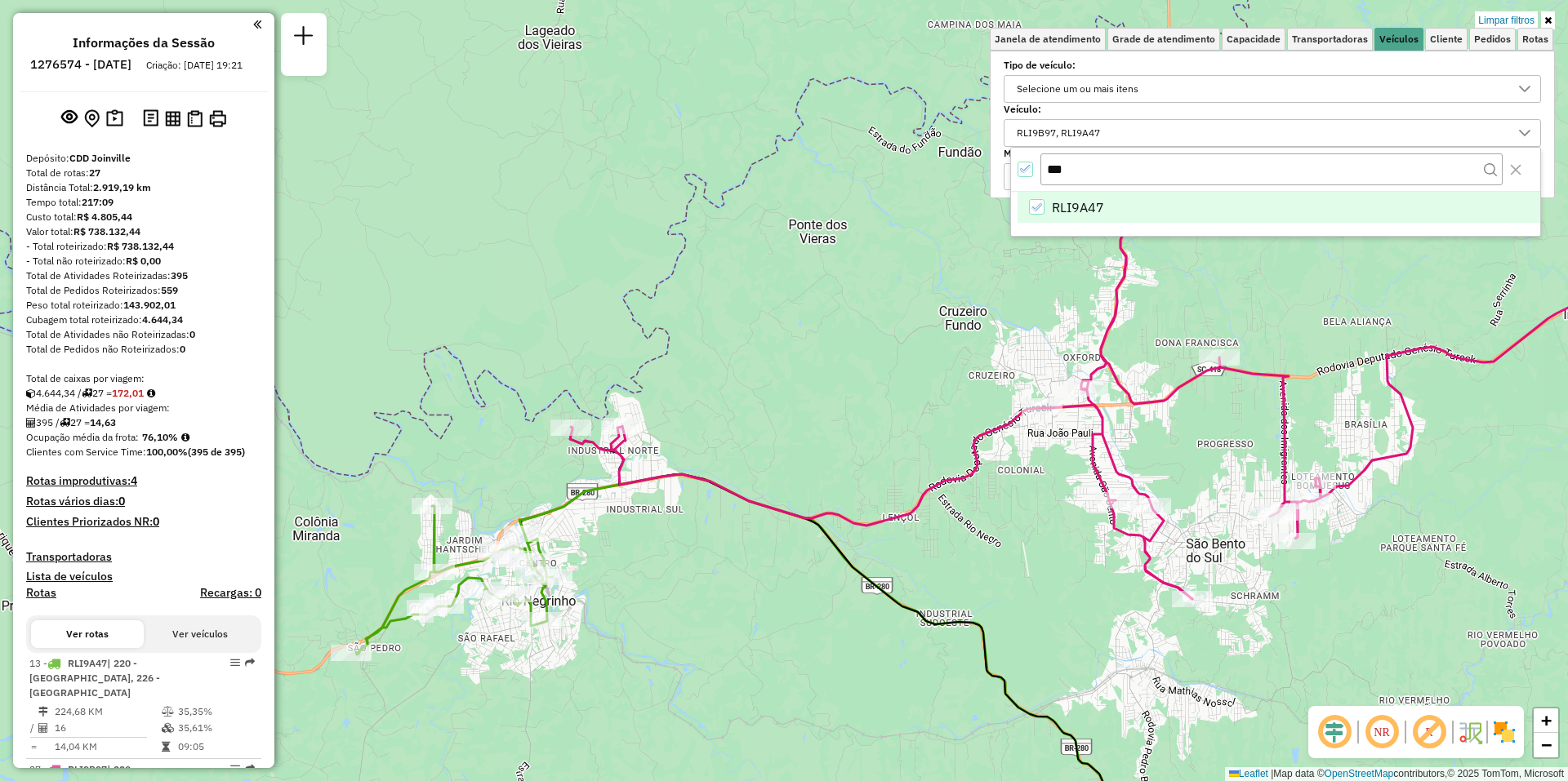
click at [783, 201] on icon "RLI9A47" at bounding box center [1036, 207] width 12 height 12
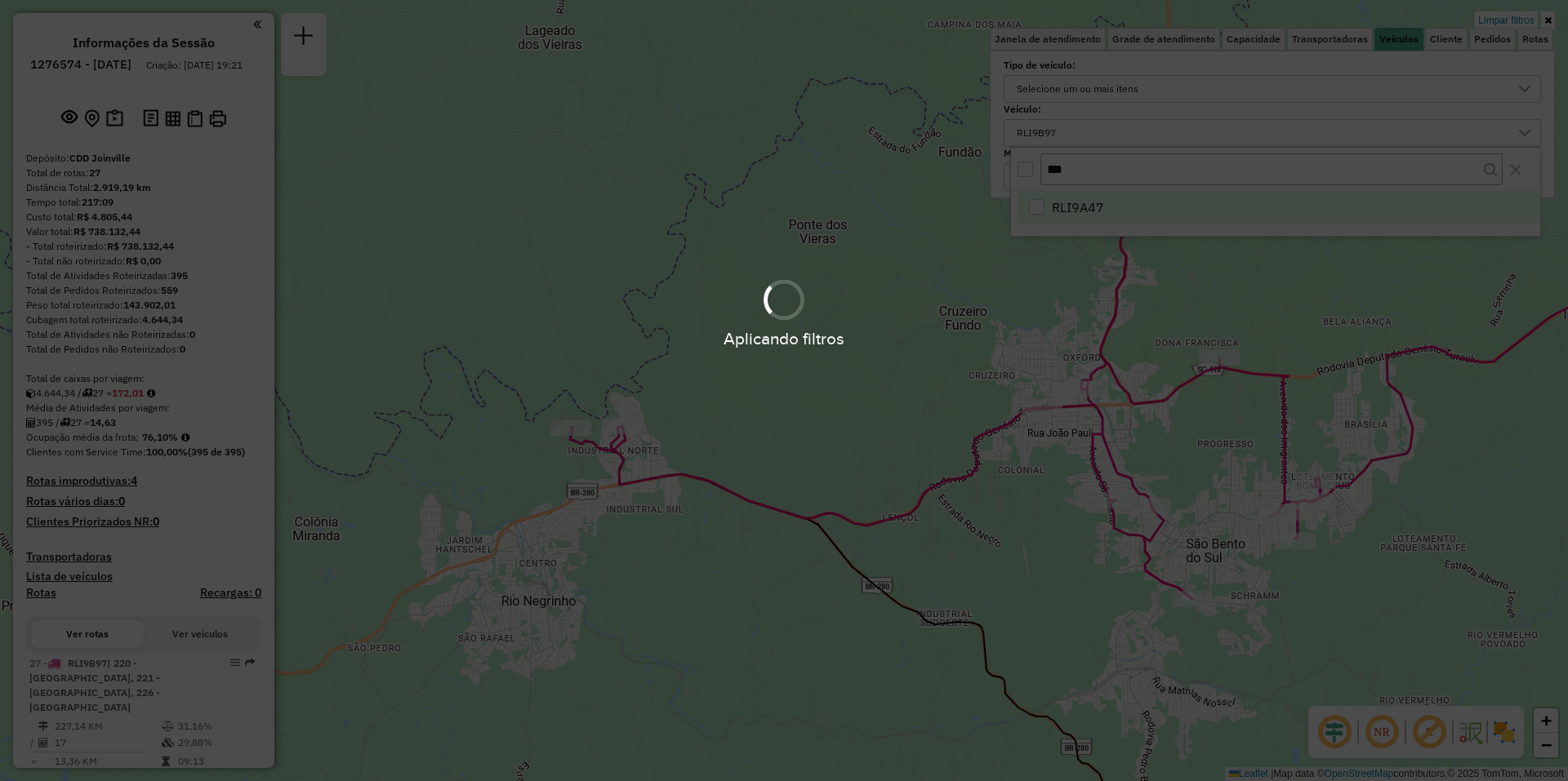
click at [783, 170] on div "Aplicando filtros" at bounding box center [784, 390] width 1568 height 781
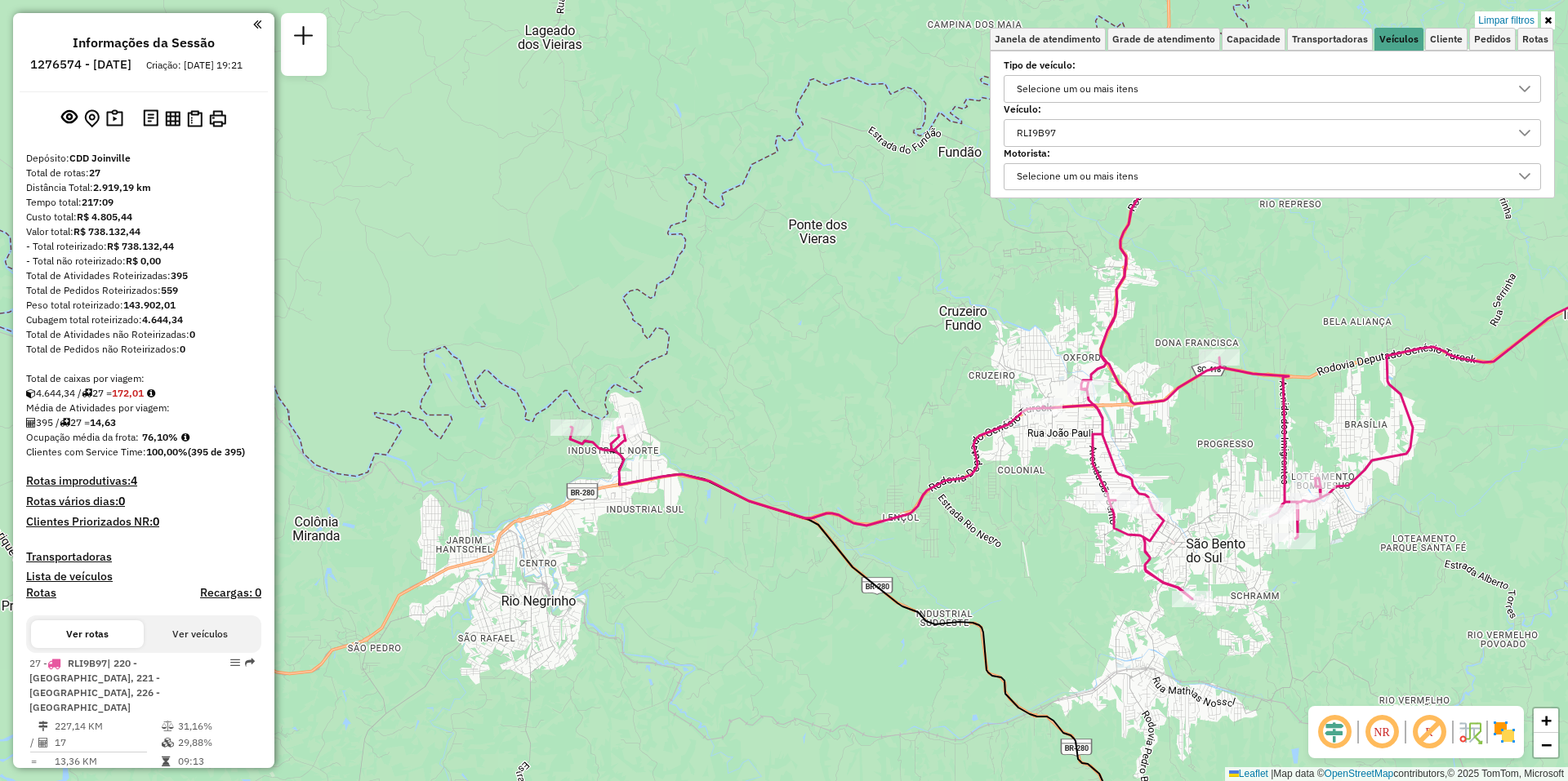
click at [783, 125] on div "RLI9B97" at bounding box center [1260, 132] width 498 height 26
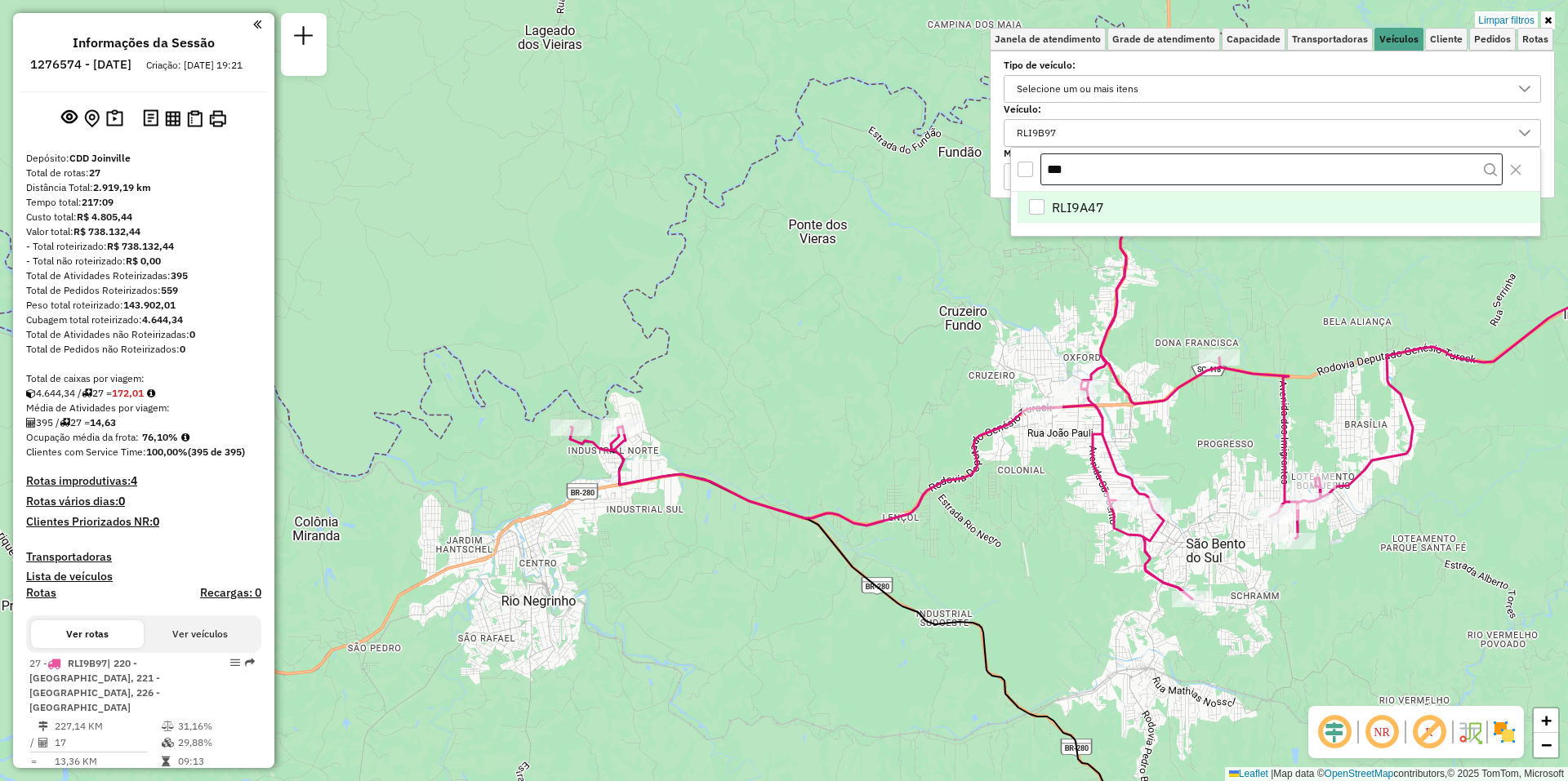
click at [783, 171] on input "***" at bounding box center [1270, 170] width 462 height 33
click at [783, 210] on icon "RLI9B97" at bounding box center [1036, 207] width 12 height 12
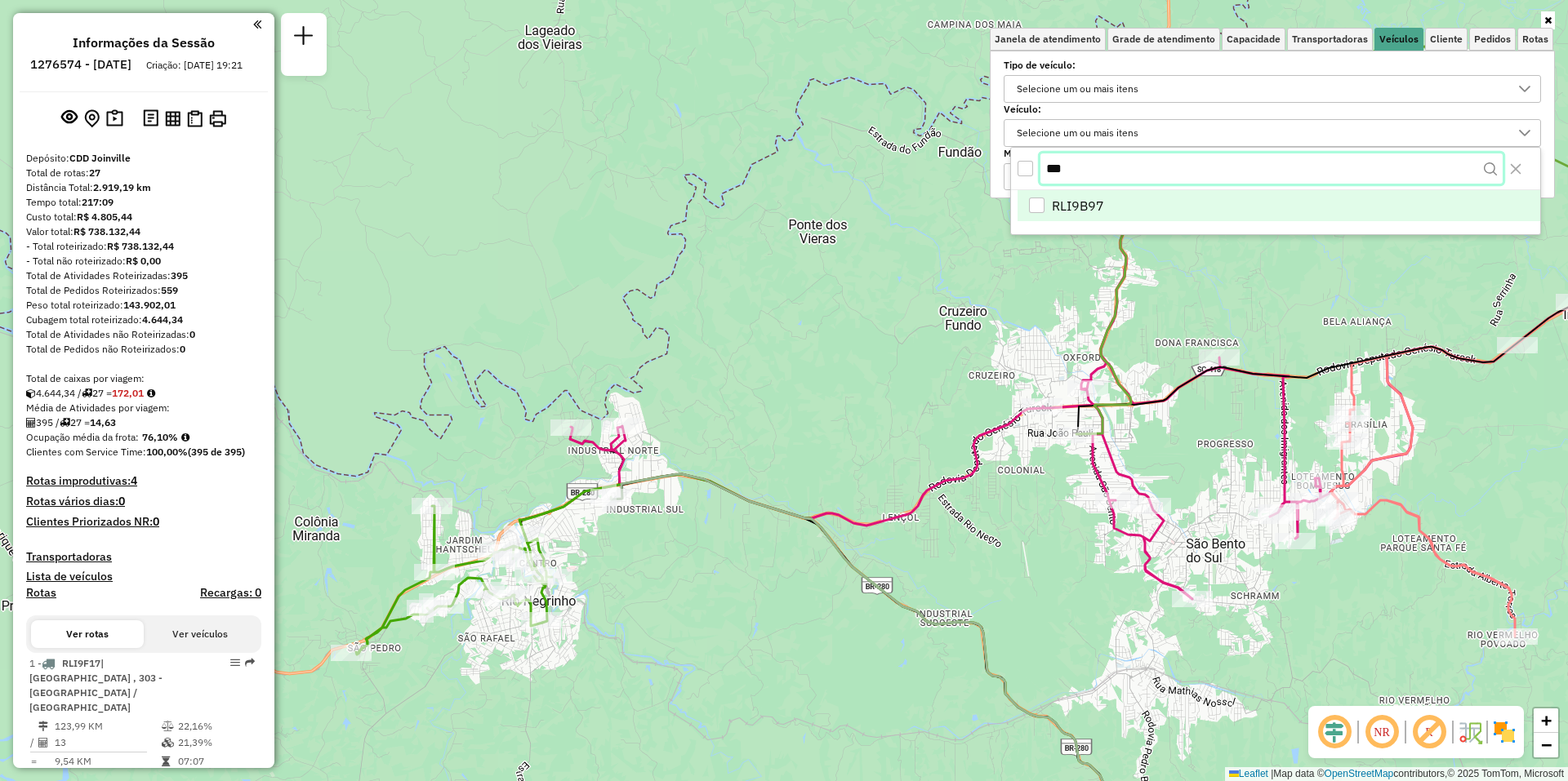
click at [783, 170] on input "***" at bounding box center [1270, 169] width 462 height 31
type input "***"
click at [783, 206] on span "RLI9A47" at bounding box center [1078, 207] width 53 height 19
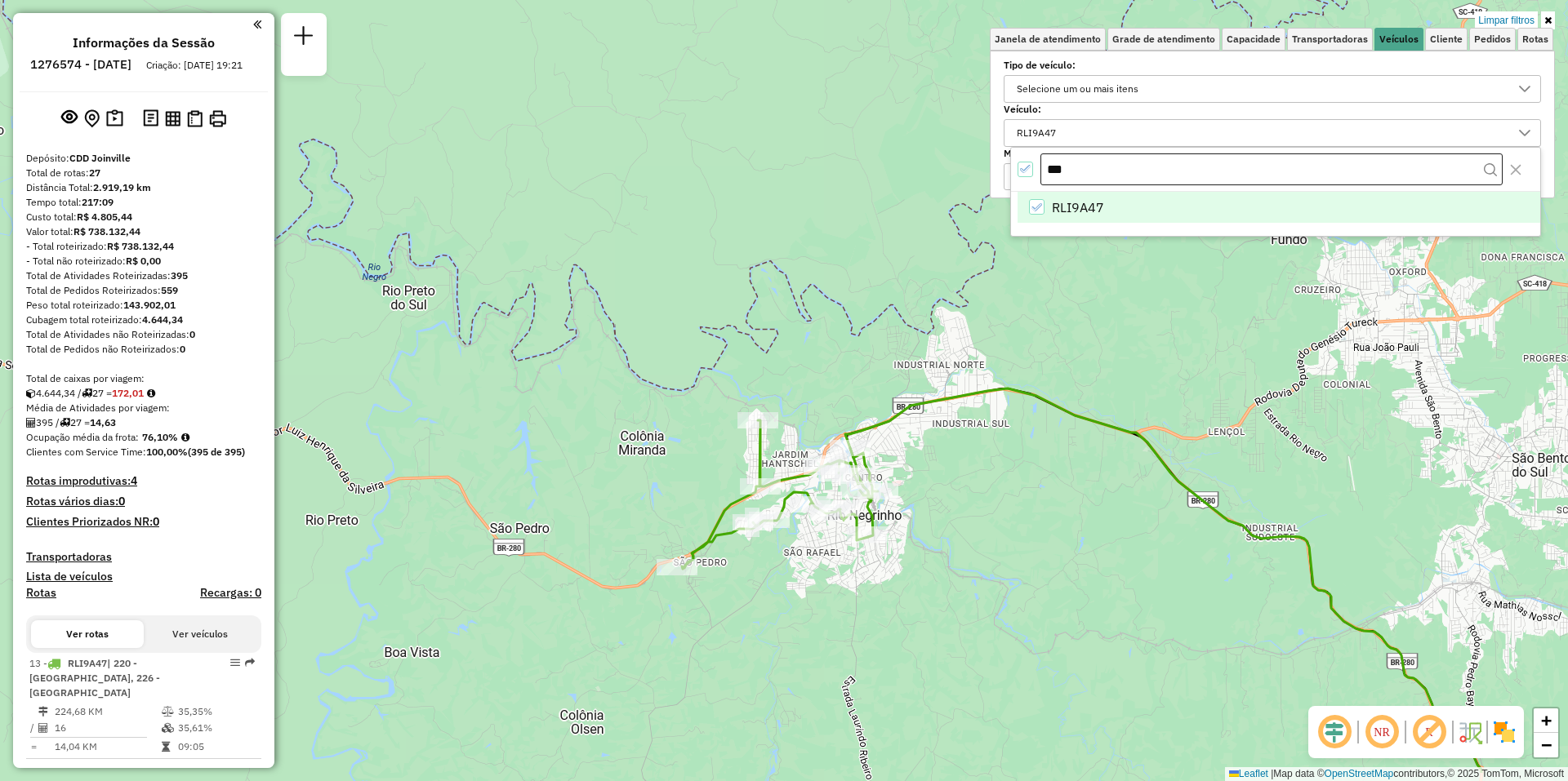
drag, startPoint x: 815, startPoint y: 253, endPoint x: 1072, endPoint y: 183, distance: 266.4
click at [783, 183] on body "Aplicando filtros Pop-up bloqueado! Seu navegador bloqueou automáticamente a ab…" at bounding box center [784, 390] width 1568 height 781
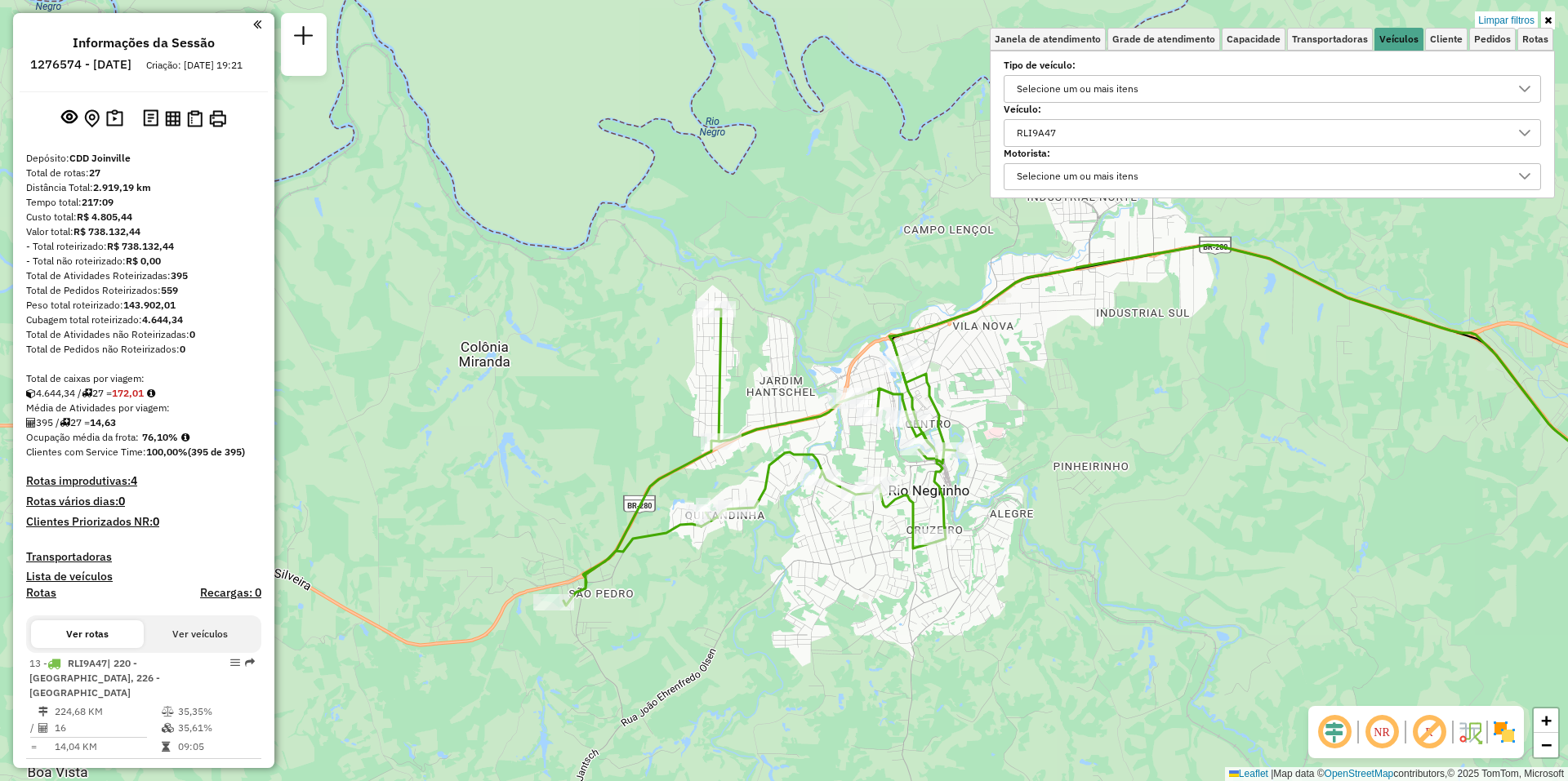
drag, startPoint x: 747, startPoint y: 318, endPoint x: 688, endPoint y: 96, distance: 229.7
click at [688, 96] on div "Limpar filtros Janela de atendimento Grade de atendimento Capacidade Transporta…" at bounding box center [784, 390] width 1568 height 781
